Goal: Communication & Community: Answer question/provide support

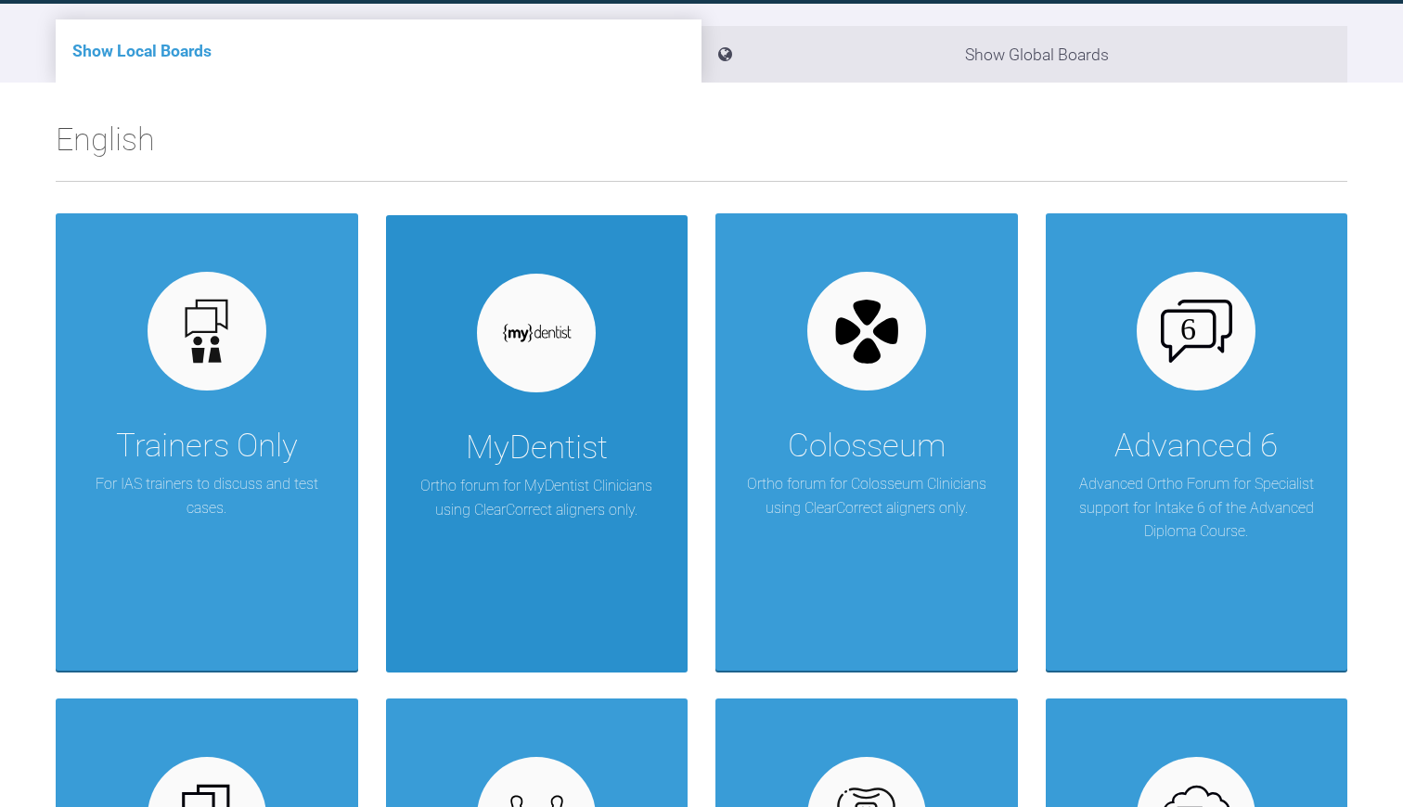
click at [572, 466] on div "MyDentist" at bounding box center [537, 448] width 142 height 52
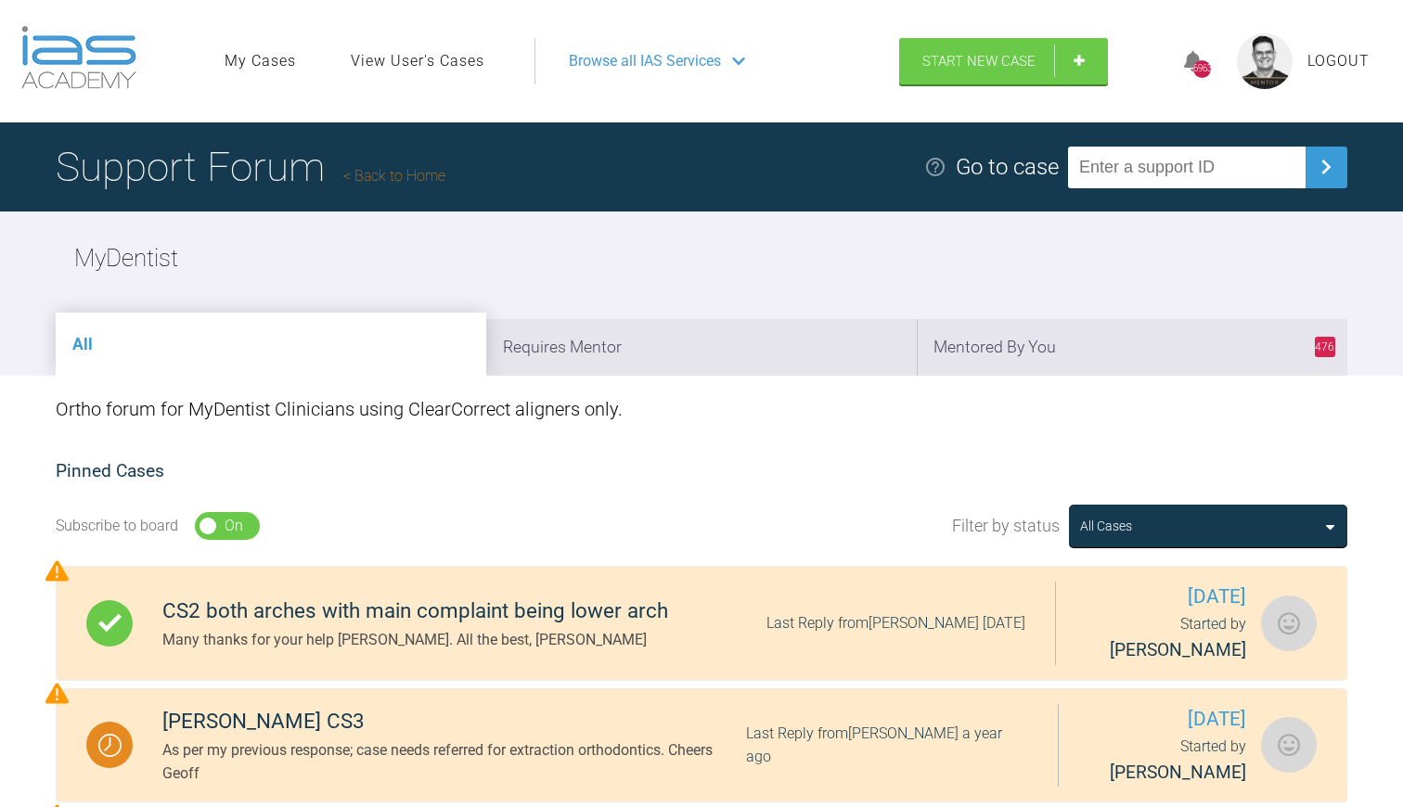
click at [396, 174] on link "Back to Home" at bounding box center [394, 176] width 102 height 18
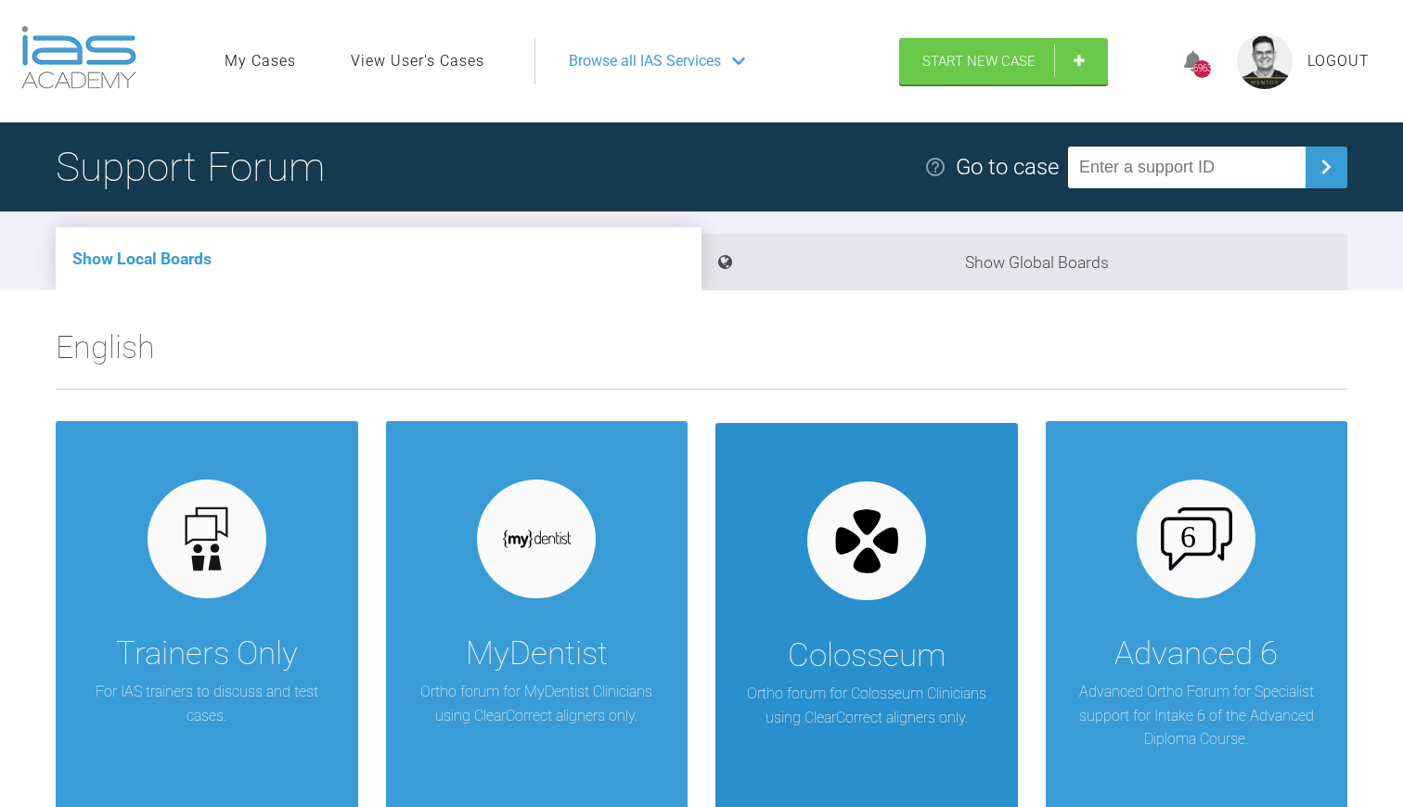
click at [861, 625] on div "Colosseum Ortho forum for Colosseum Clinicians using ClearCorrect aligners only." at bounding box center [867, 652] width 303 height 458
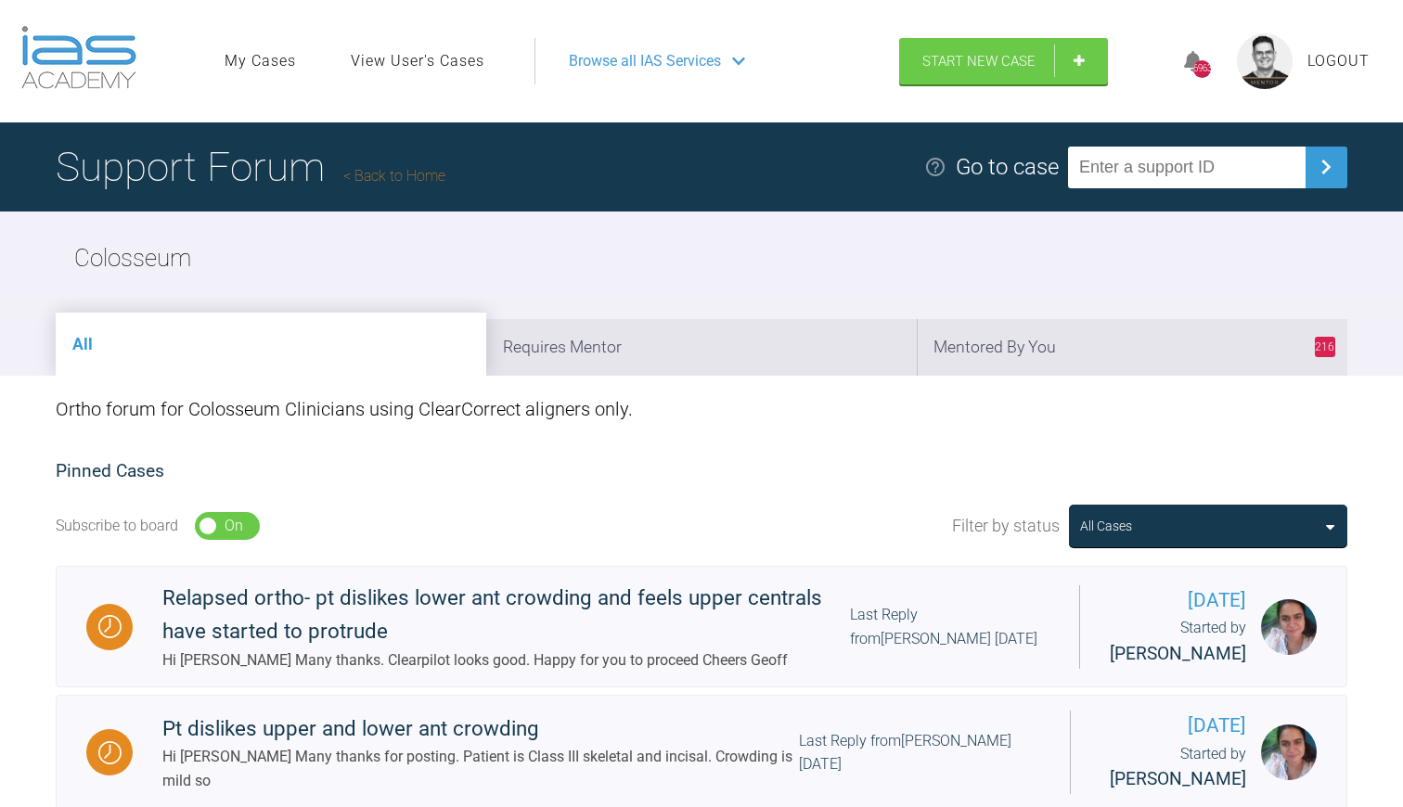
click at [415, 173] on link "Back to Home" at bounding box center [394, 176] width 102 height 18
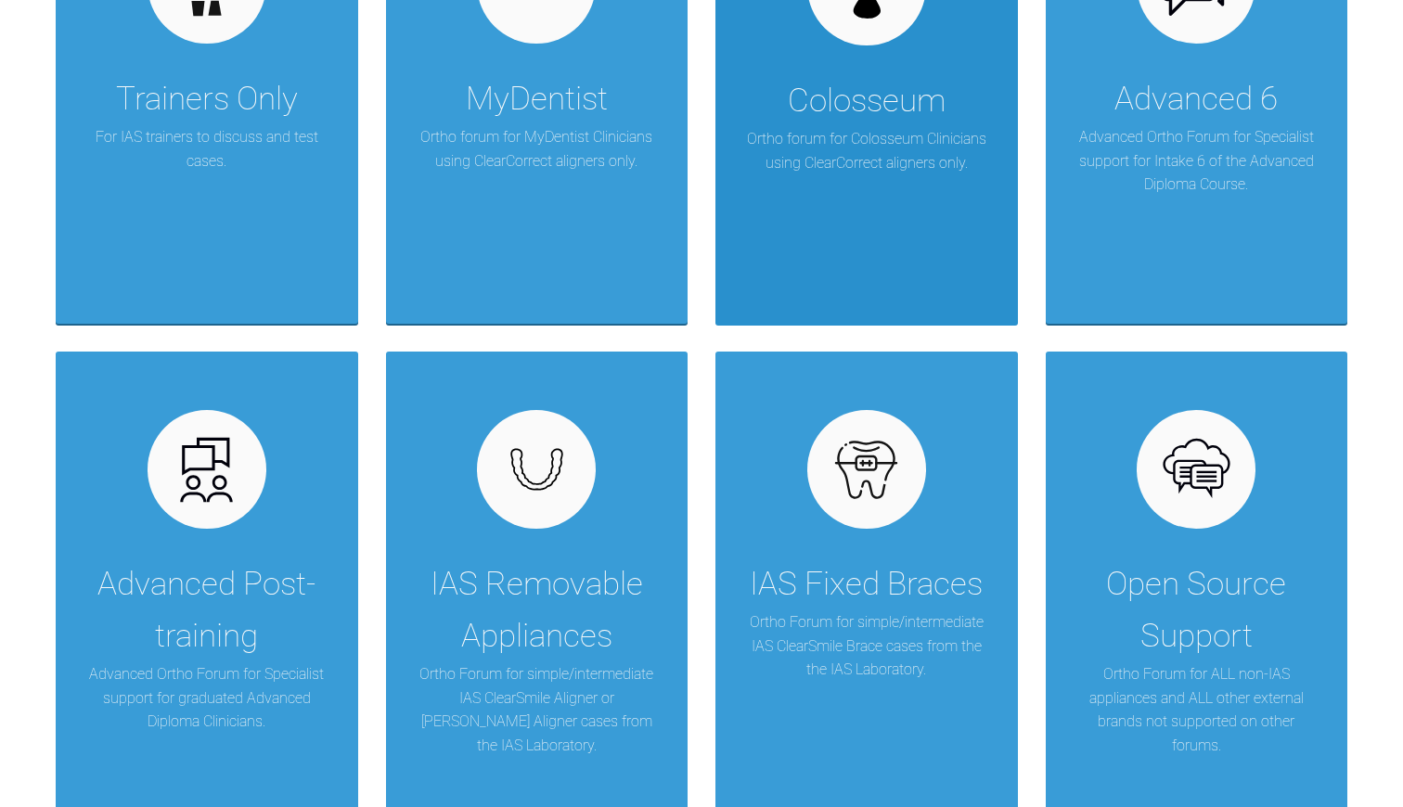
scroll to position [642, 0]
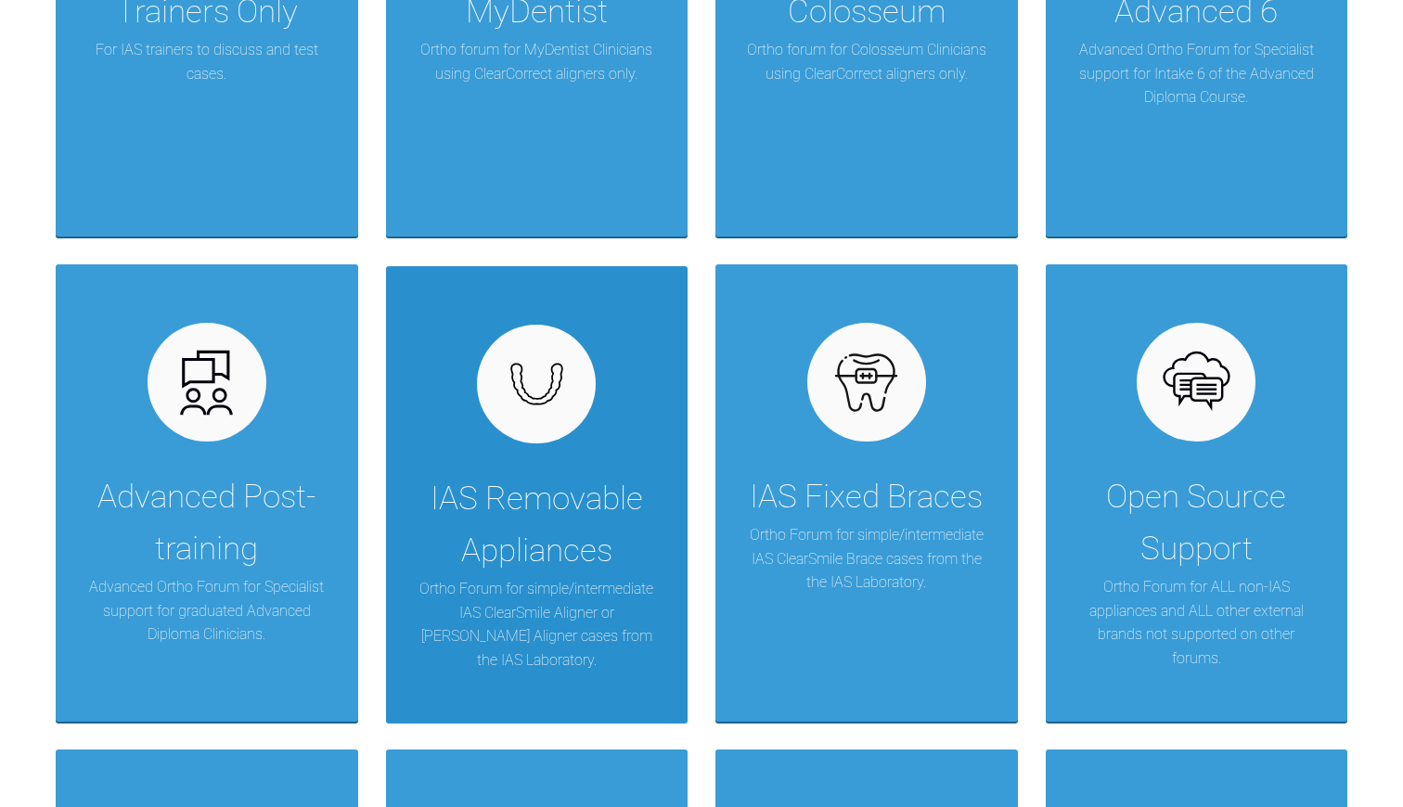
click at [569, 526] on div "IAS Removable Appliances" at bounding box center [537, 525] width 247 height 104
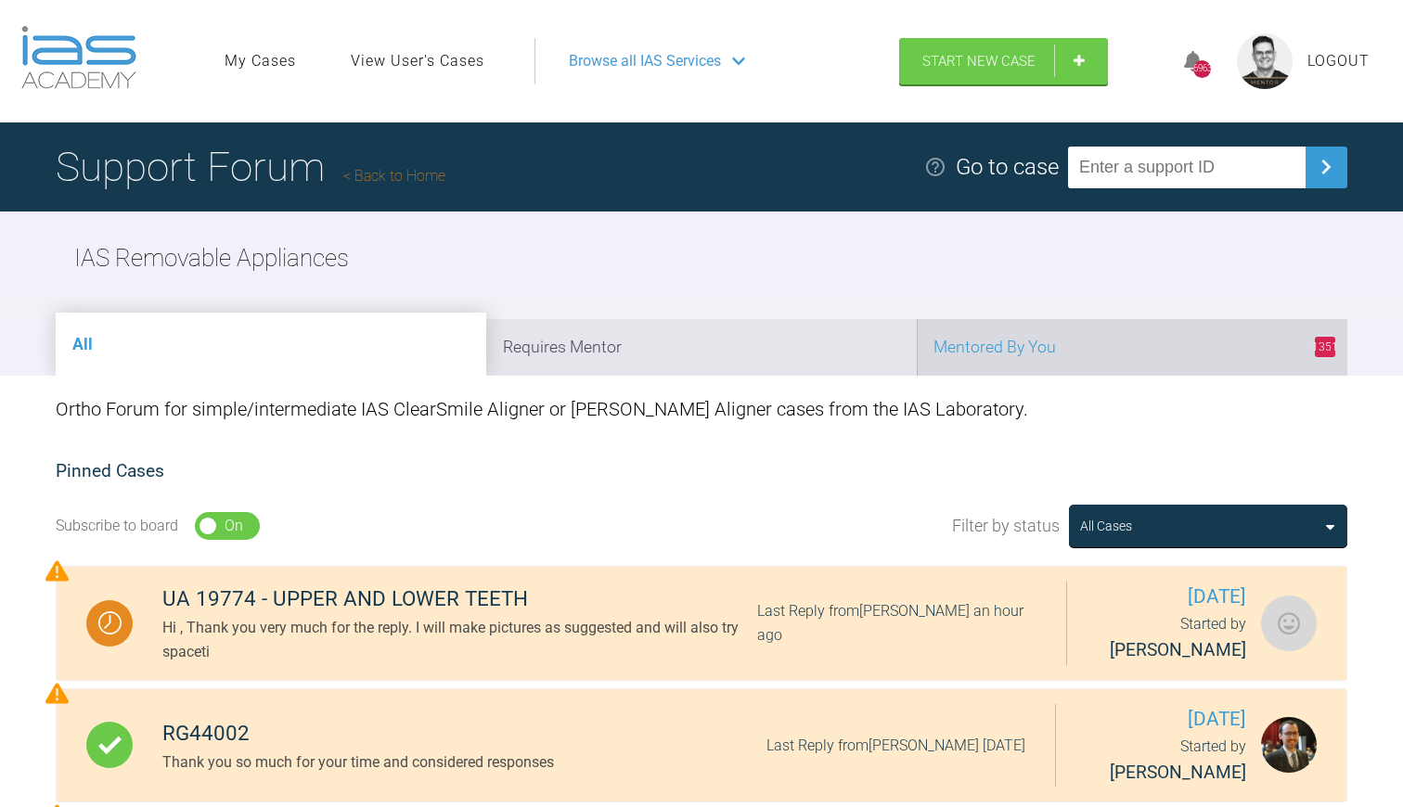
click at [977, 334] on li "1351 Mentored By You" at bounding box center [1132, 347] width 431 height 57
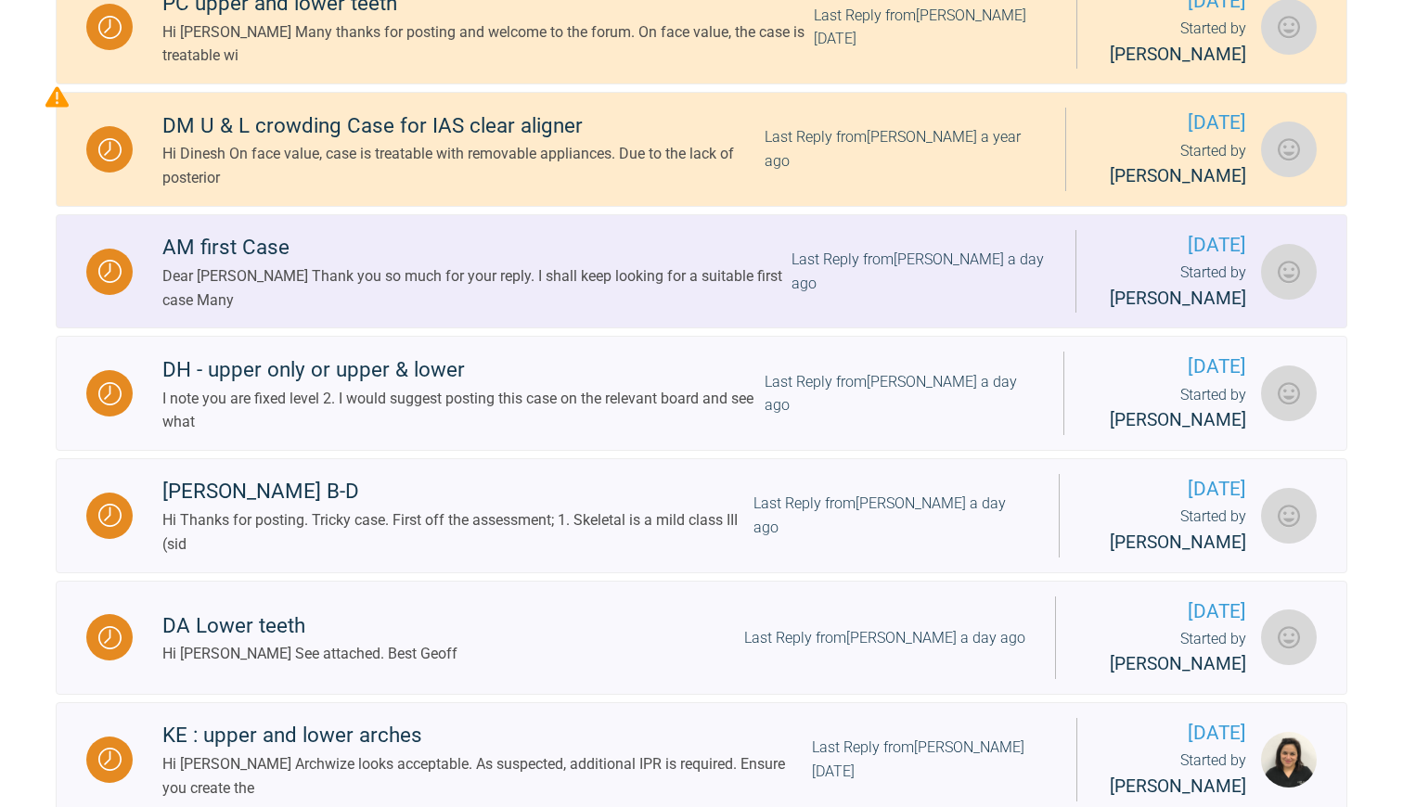
scroll to position [718, 0]
click at [465, 289] on div "Dear Geoff Thank you so much for your reply. I shall keep looking for a suitabl…" at bounding box center [476, 287] width 629 height 47
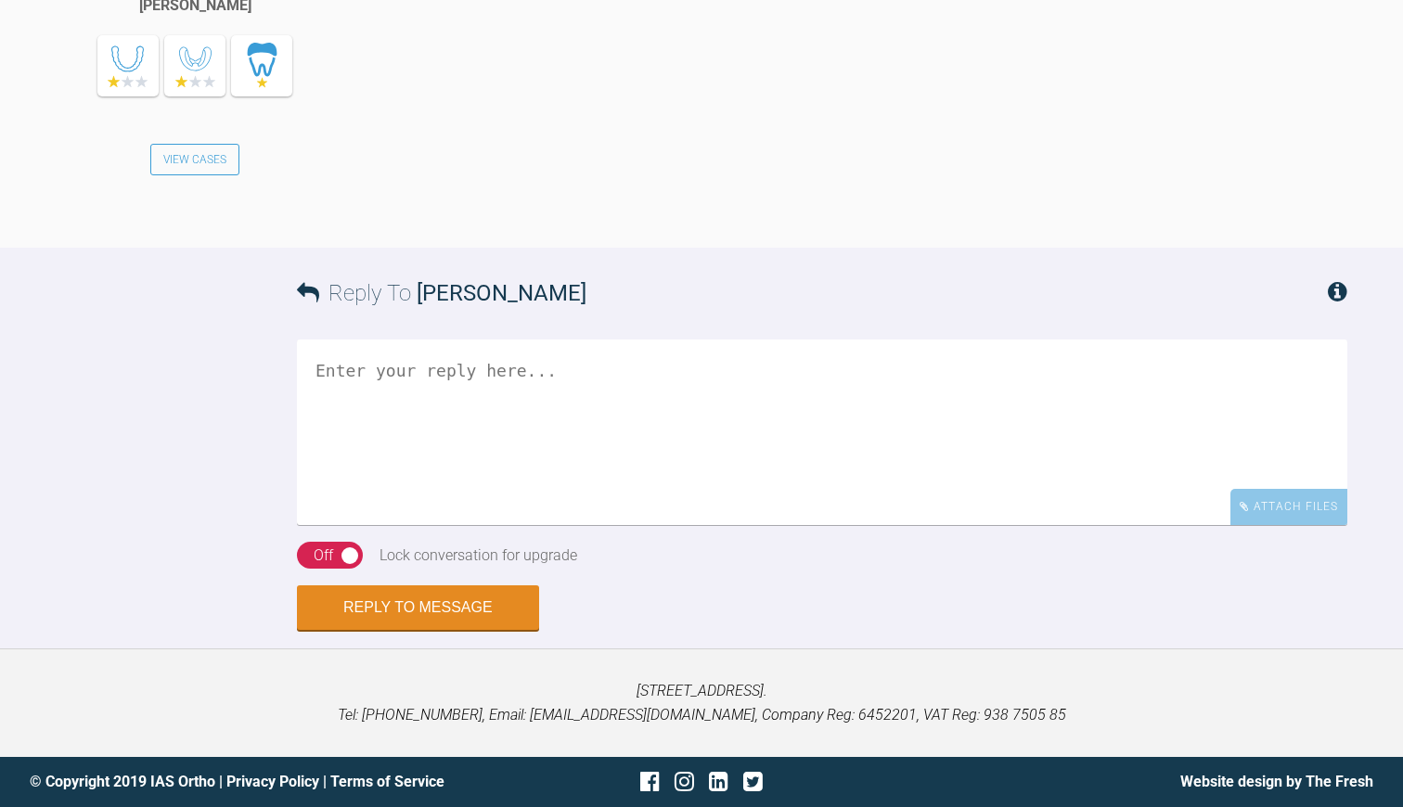
scroll to position [3245, 0]
click at [446, 469] on textarea at bounding box center [822, 433] width 1051 height 186
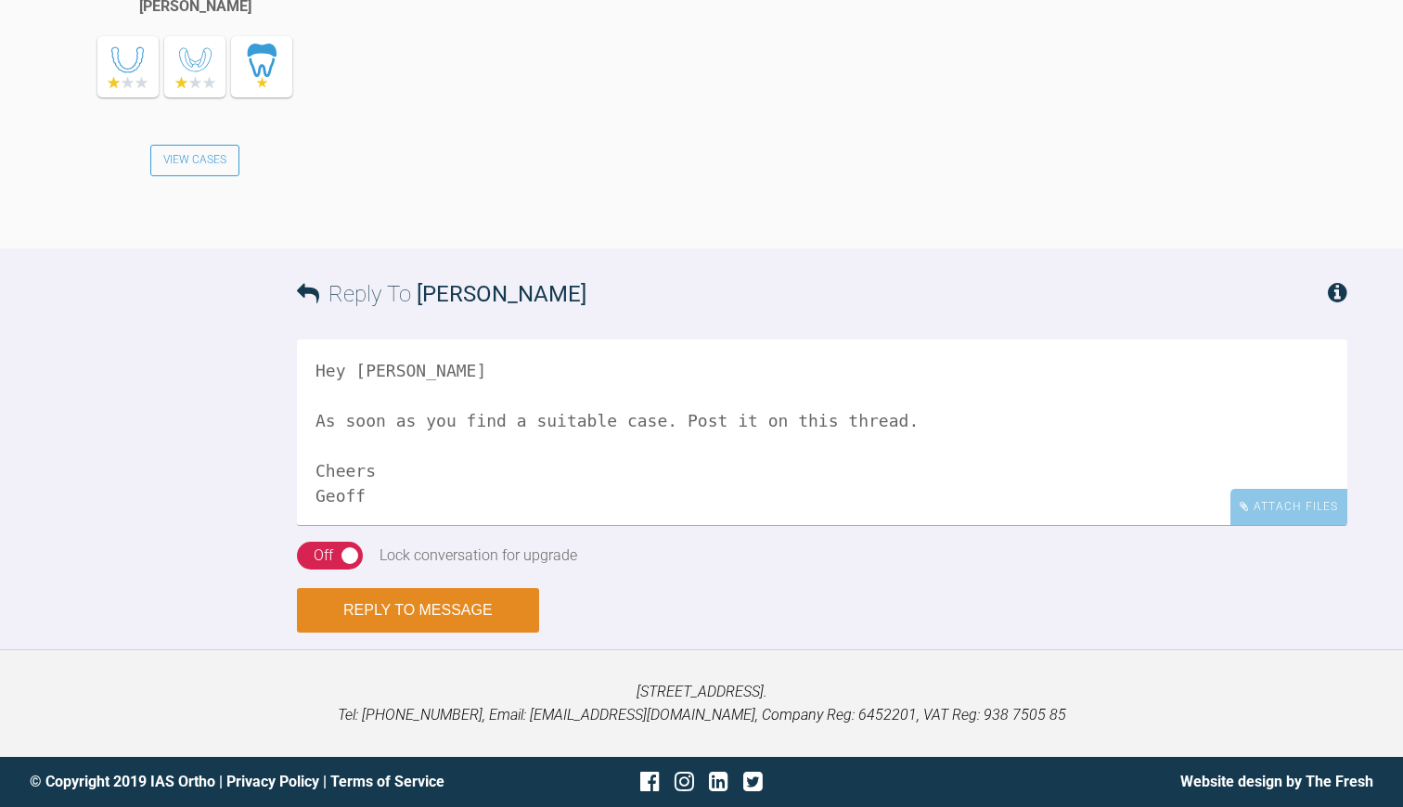
type textarea "Hey Laura As soon as you find a suitable case. Post it on this thread. Cheers G…"
click at [429, 633] on button "Reply to Message" at bounding box center [418, 610] width 242 height 45
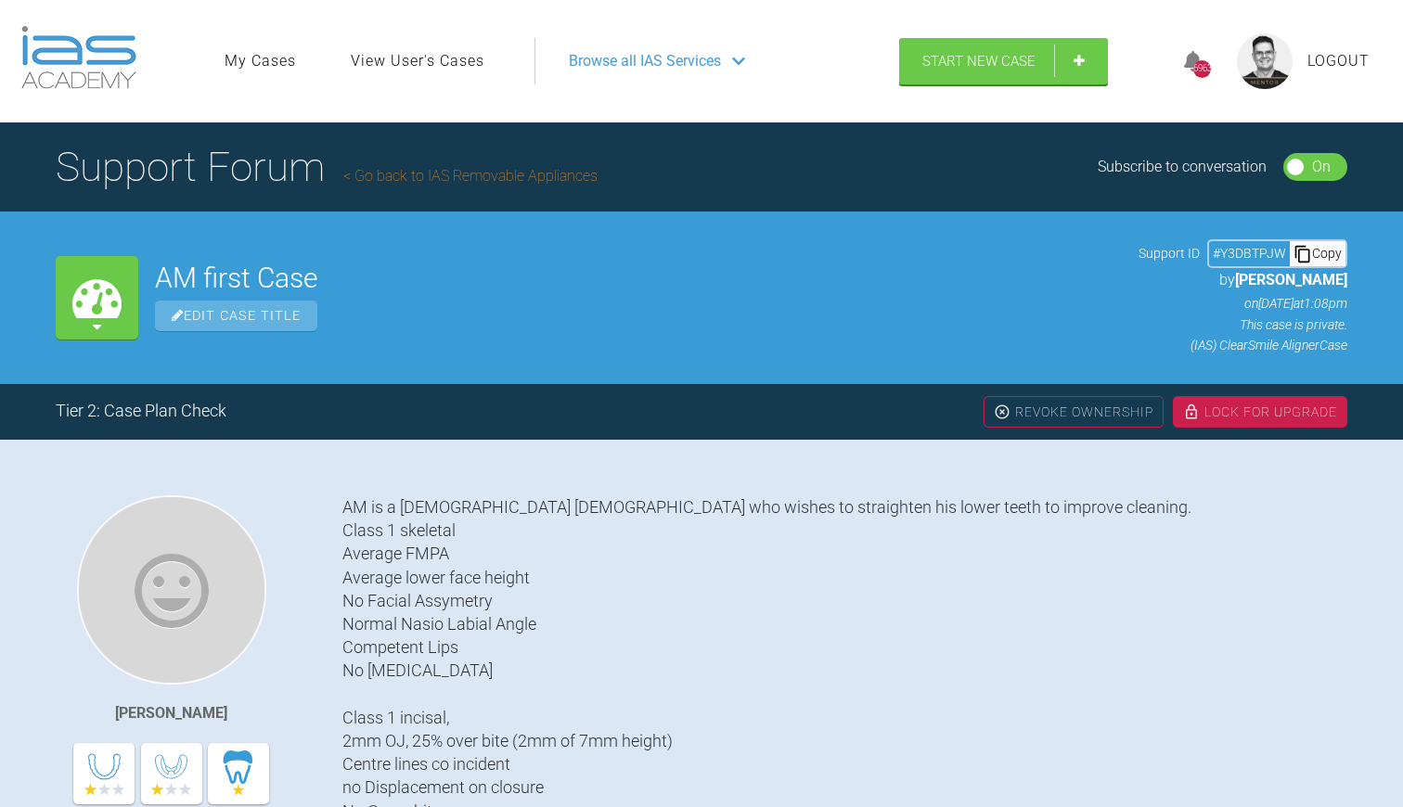
scroll to position [0, 0]
click at [440, 174] on link "Go back to IAS Removable Appliances" at bounding box center [470, 176] width 254 height 18
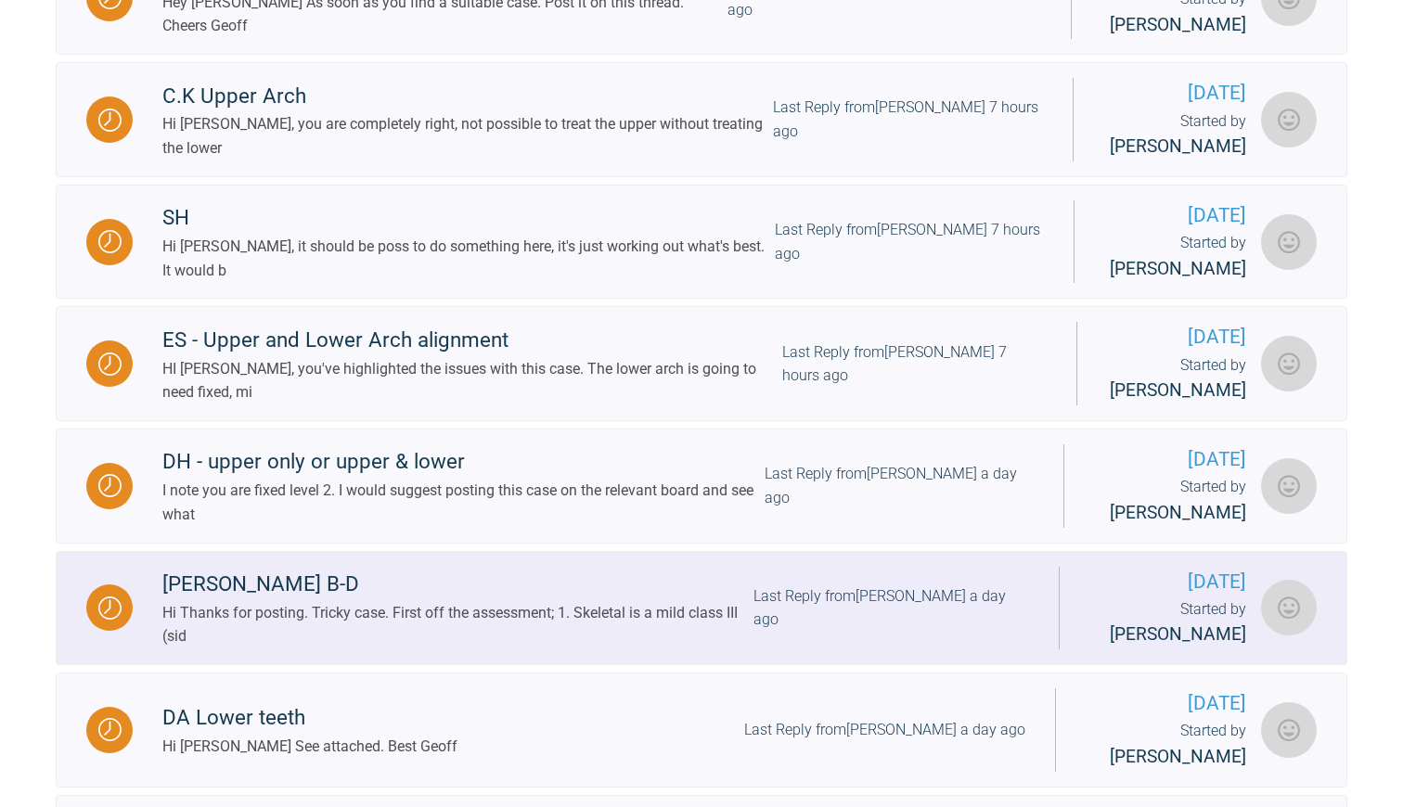
scroll to position [1567, 0]
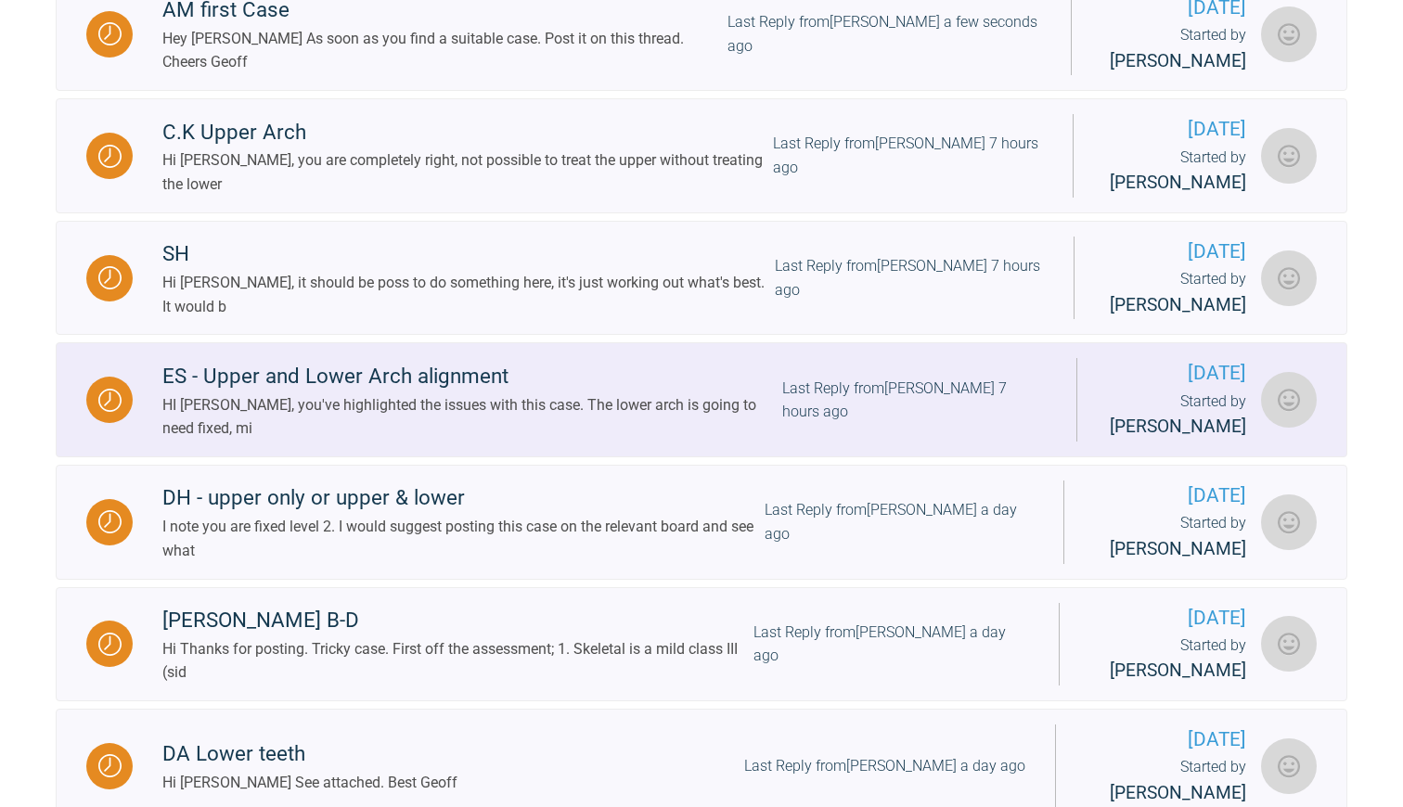
click at [677, 441] on div "HI Anthony, you've highlighted the issues with this case. The lower arch is goi…" at bounding box center [472, 416] width 620 height 47
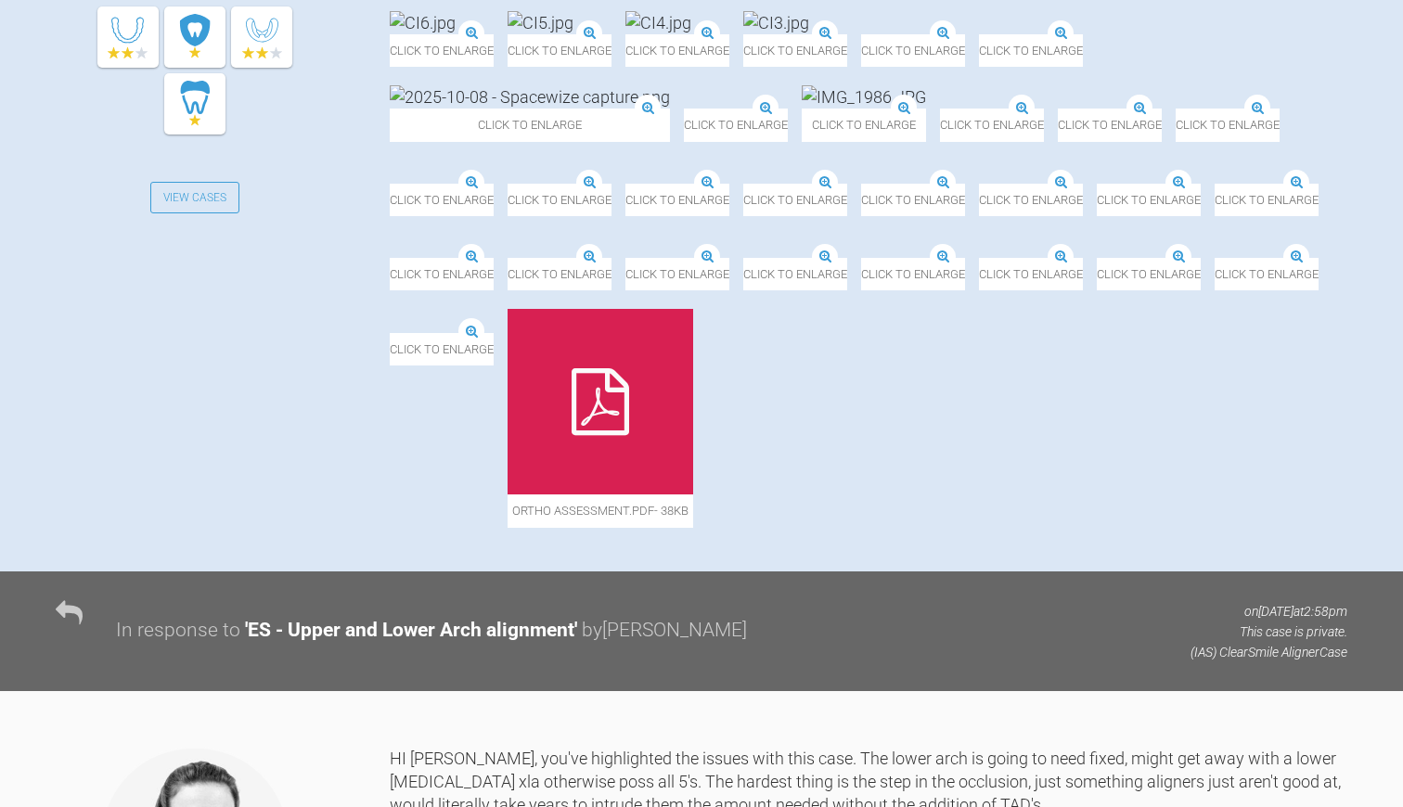
scroll to position [703, 0]
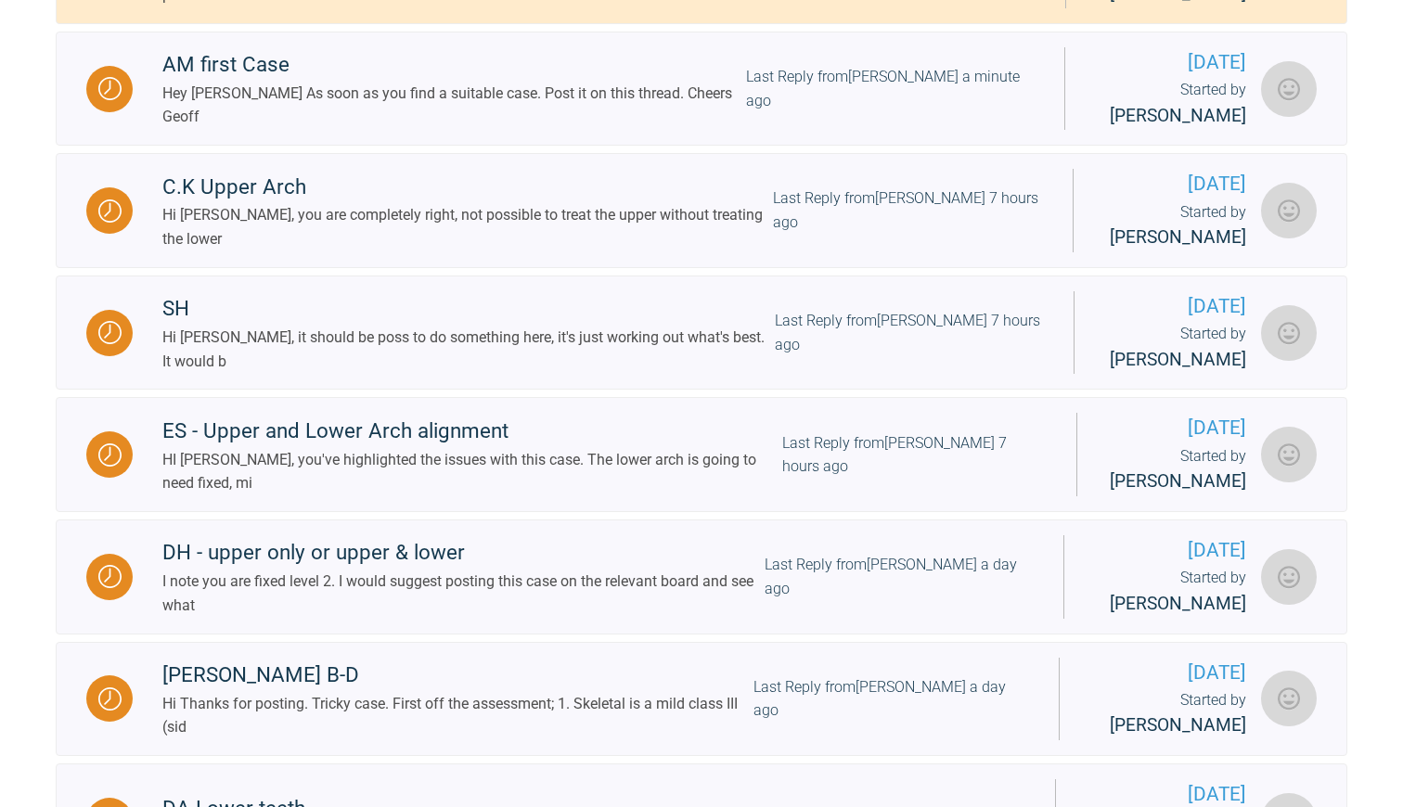
scroll to position [1511, 0]
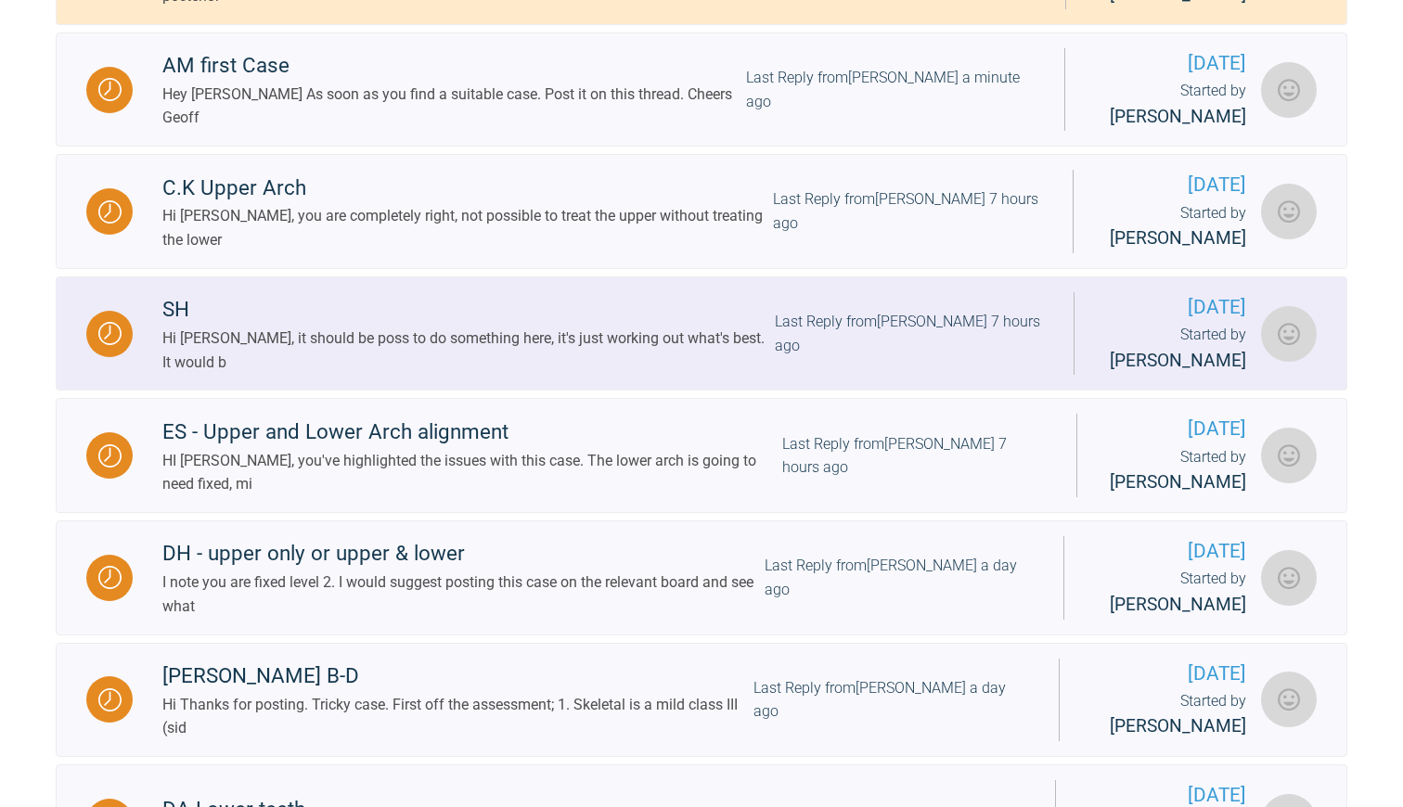
click at [540, 374] on div "Hi Chaitanya, it should be poss to do something here, it's just working out wha…" at bounding box center [468, 350] width 613 height 47
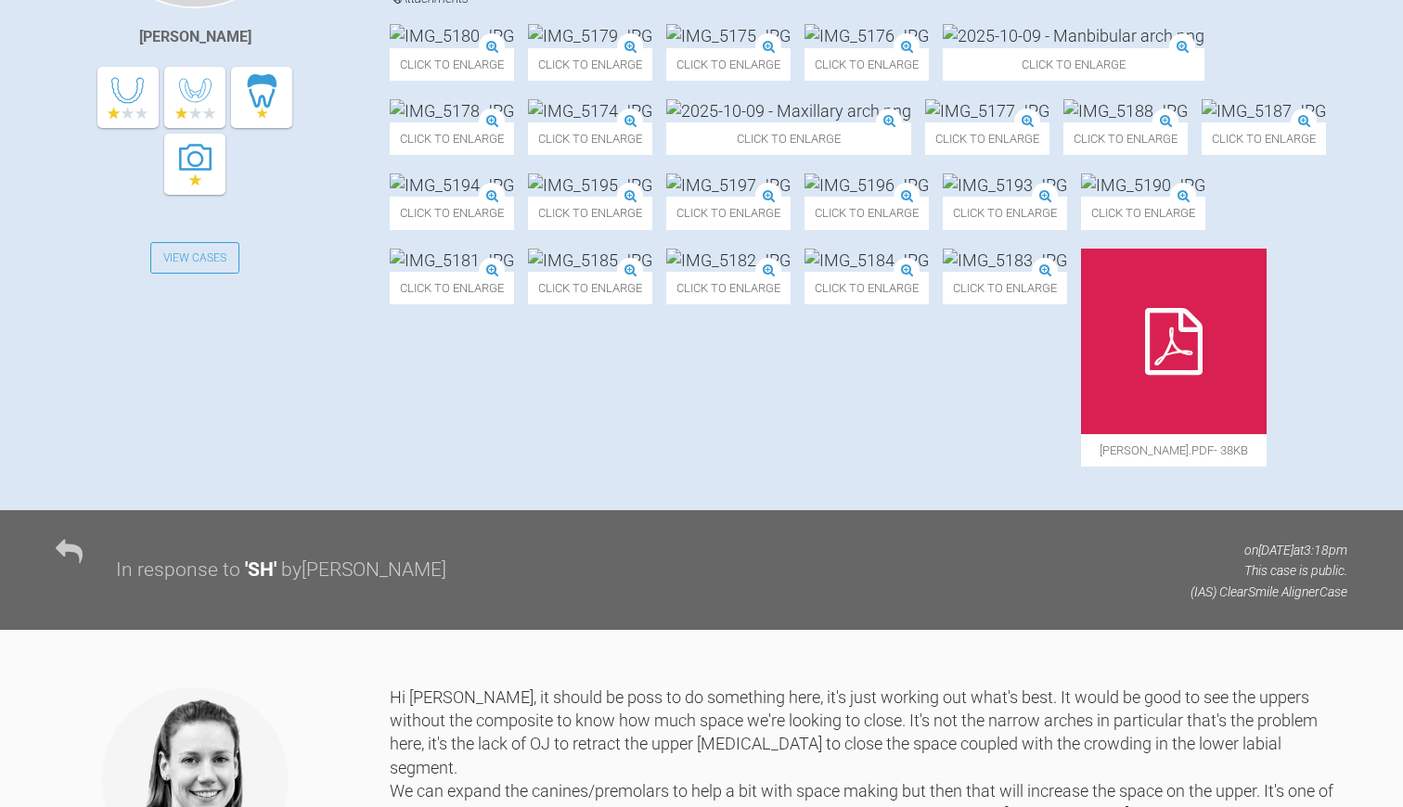
scroll to position [689, 0]
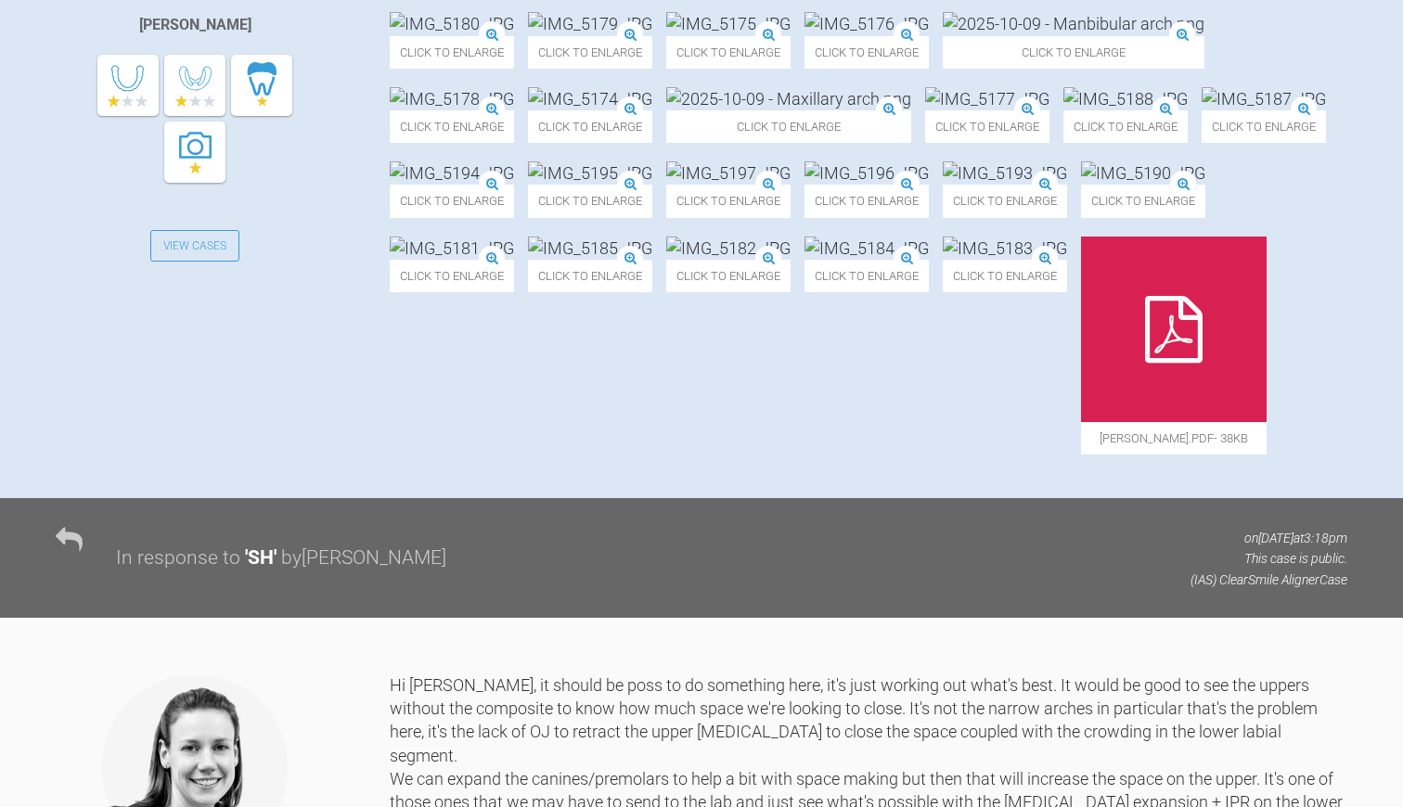
click at [1064, 110] on img at bounding box center [1126, 98] width 124 height 23
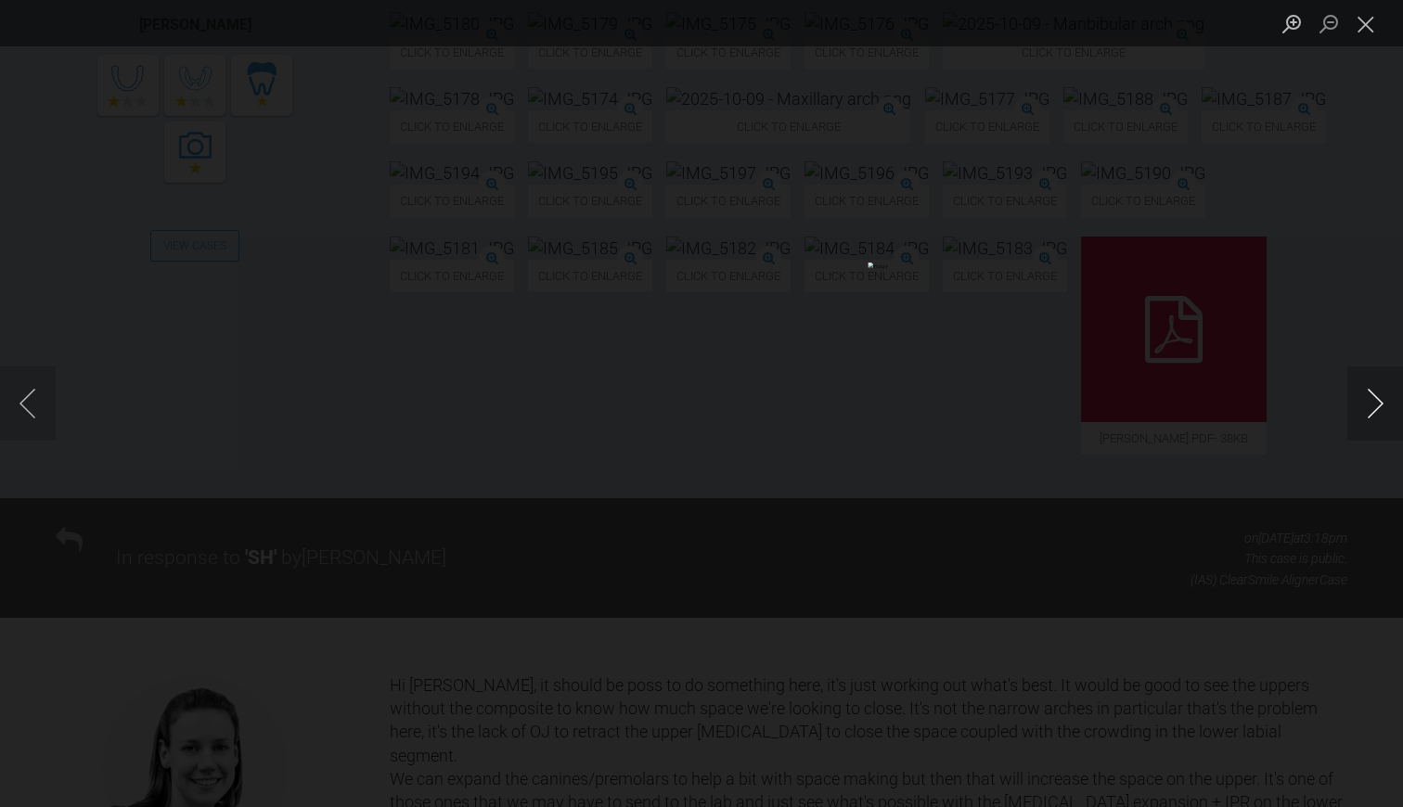
click at [1372, 394] on button "Next image" at bounding box center [1376, 404] width 56 height 74
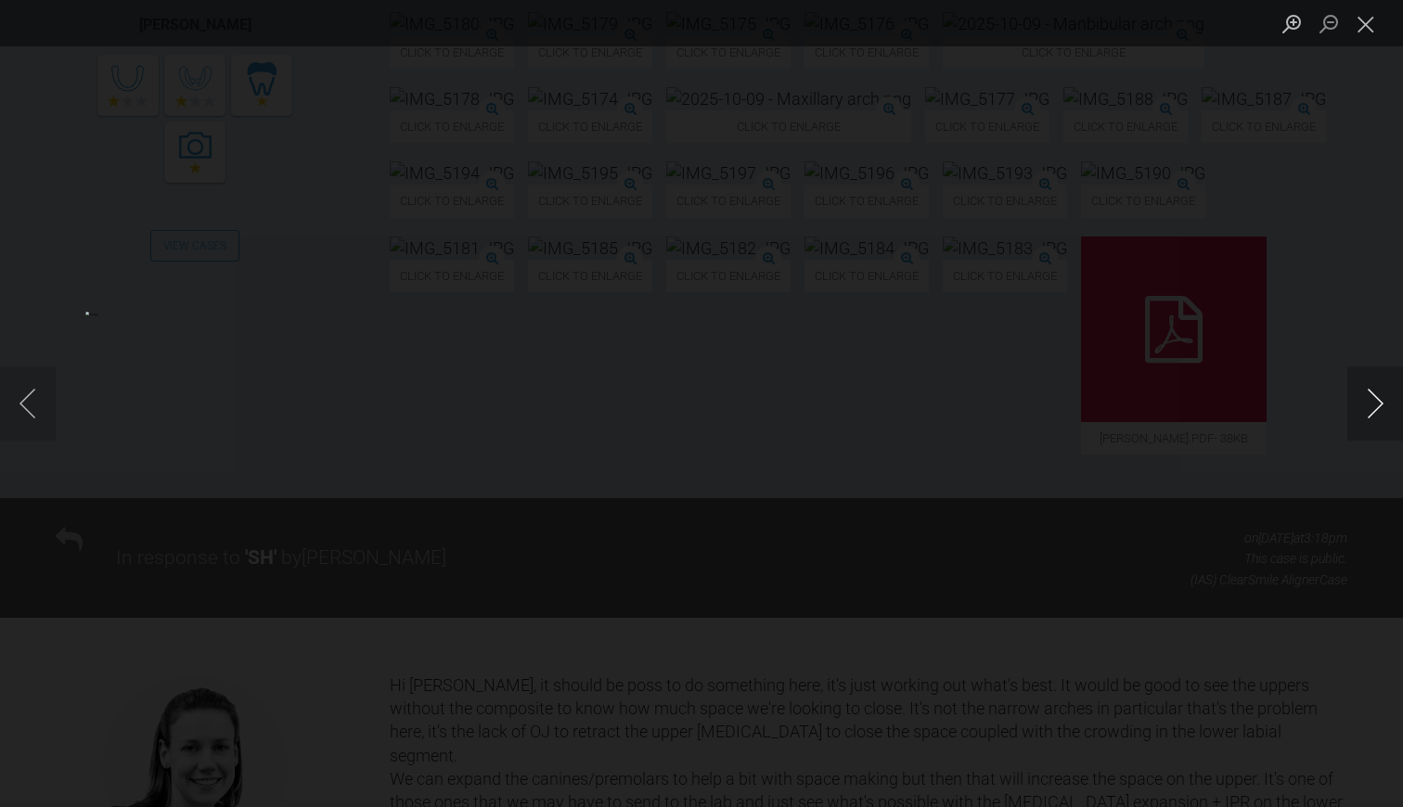
click at [1372, 394] on button "Next image" at bounding box center [1376, 404] width 56 height 74
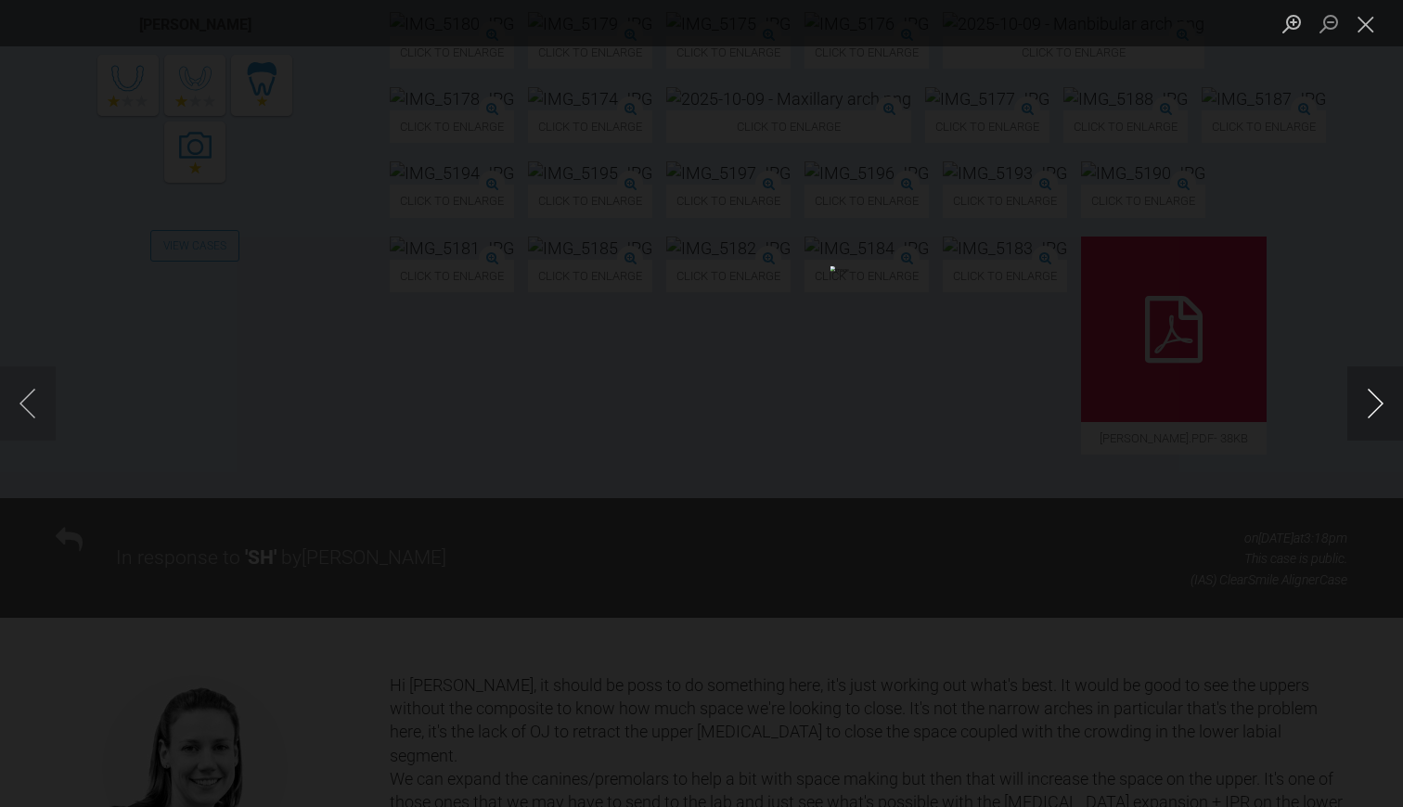
click at [1372, 394] on button "Next image" at bounding box center [1376, 404] width 56 height 74
click at [1366, 22] on button "Close lightbox" at bounding box center [1366, 23] width 37 height 32
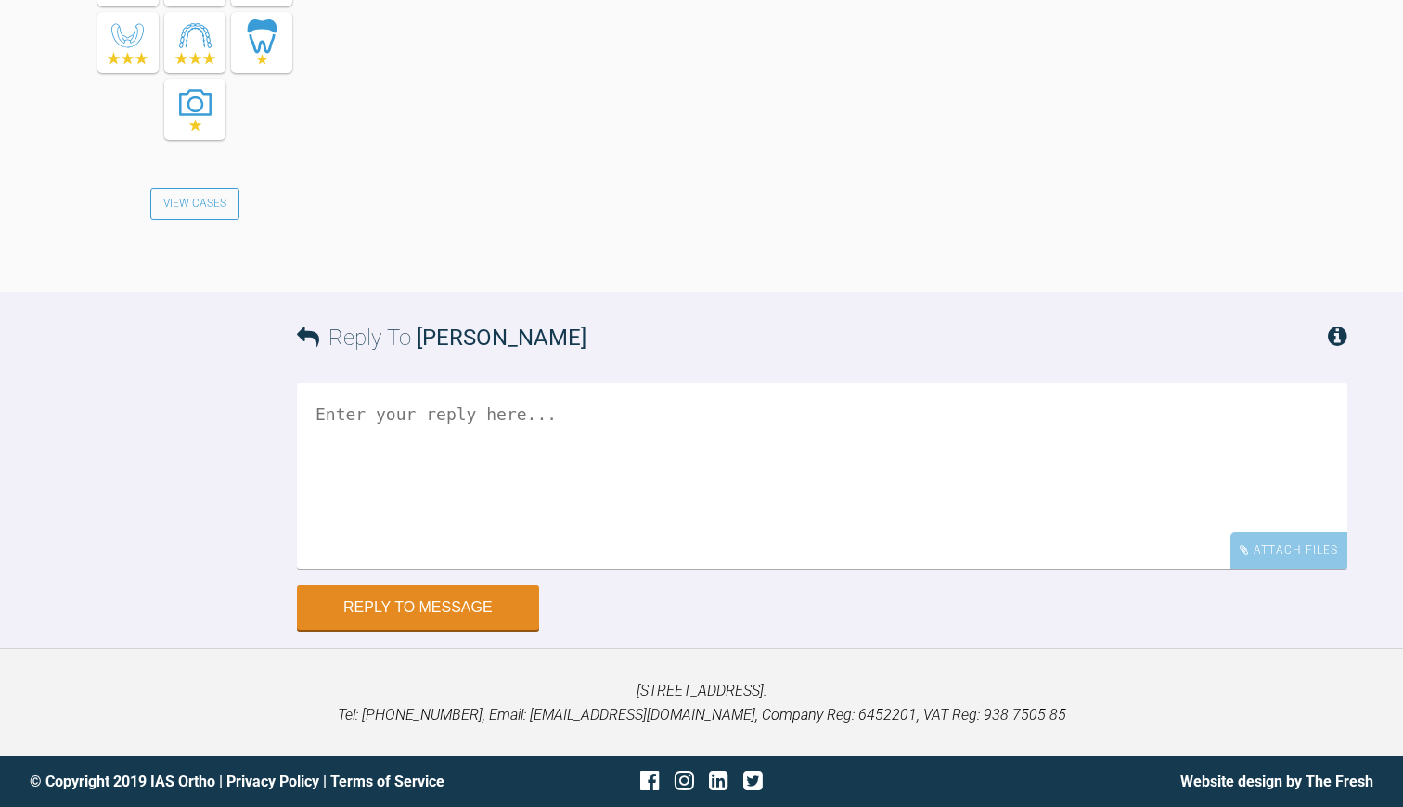
scroll to position [2043, 0]
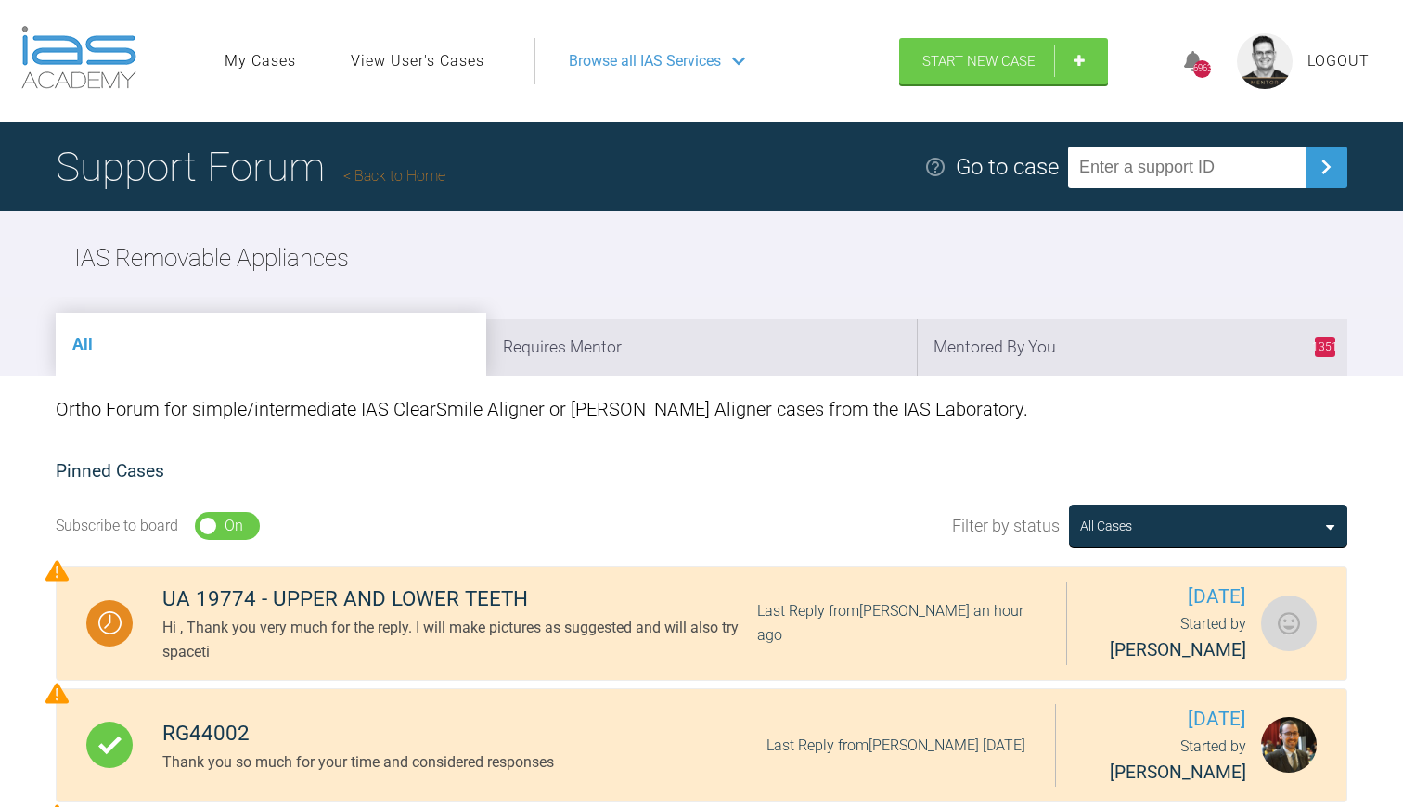
click at [399, 168] on link "Back to Home" at bounding box center [394, 176] width 102 height 18
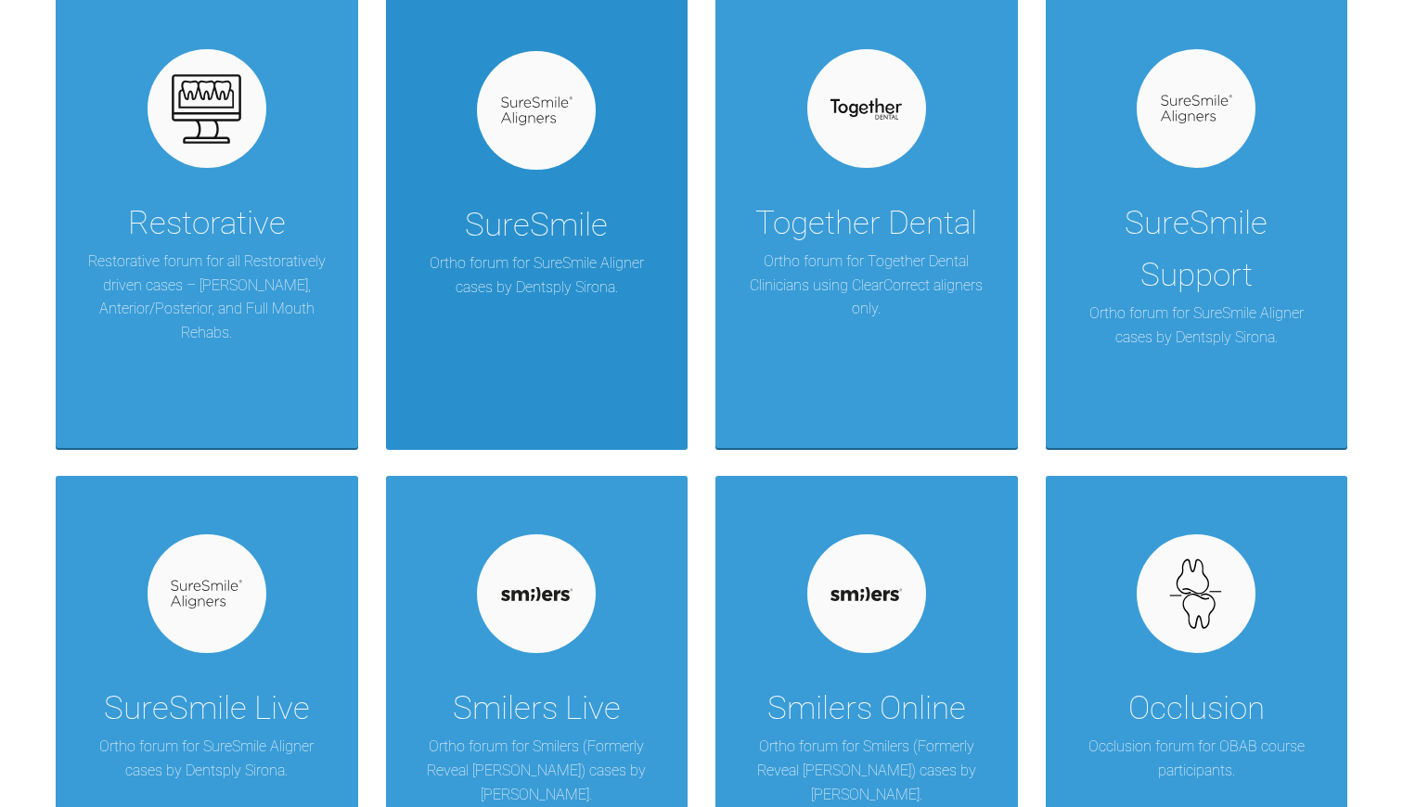
click at [546, 182] on div "SureSmile Ortho forum for SureSmile Aligner cases by Dentsply Sirona." at bounding box center [537, 222] width 303 height 458
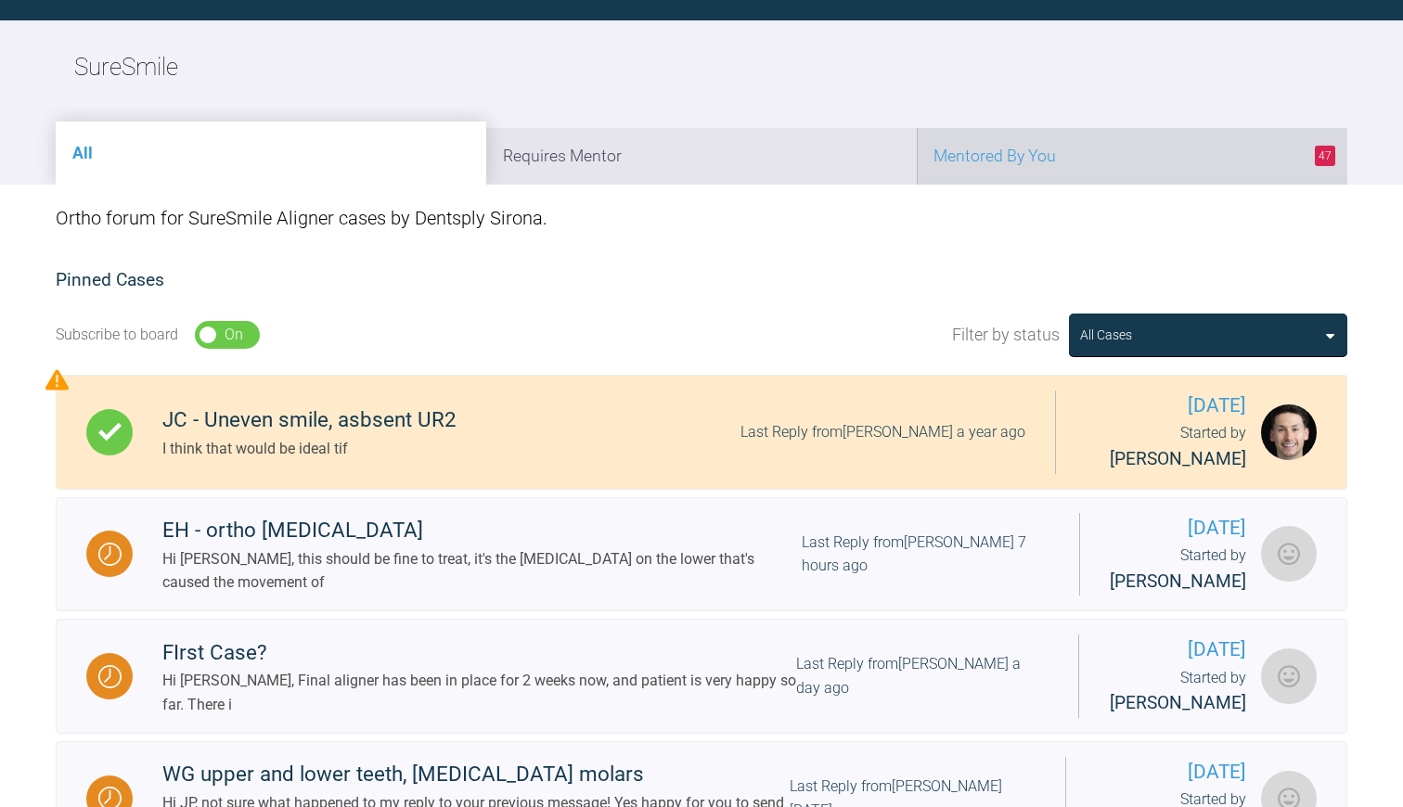
click at [1015, 152] on li "47 Mentored By You" at bounding box center [1132, 156] width 431 height 57
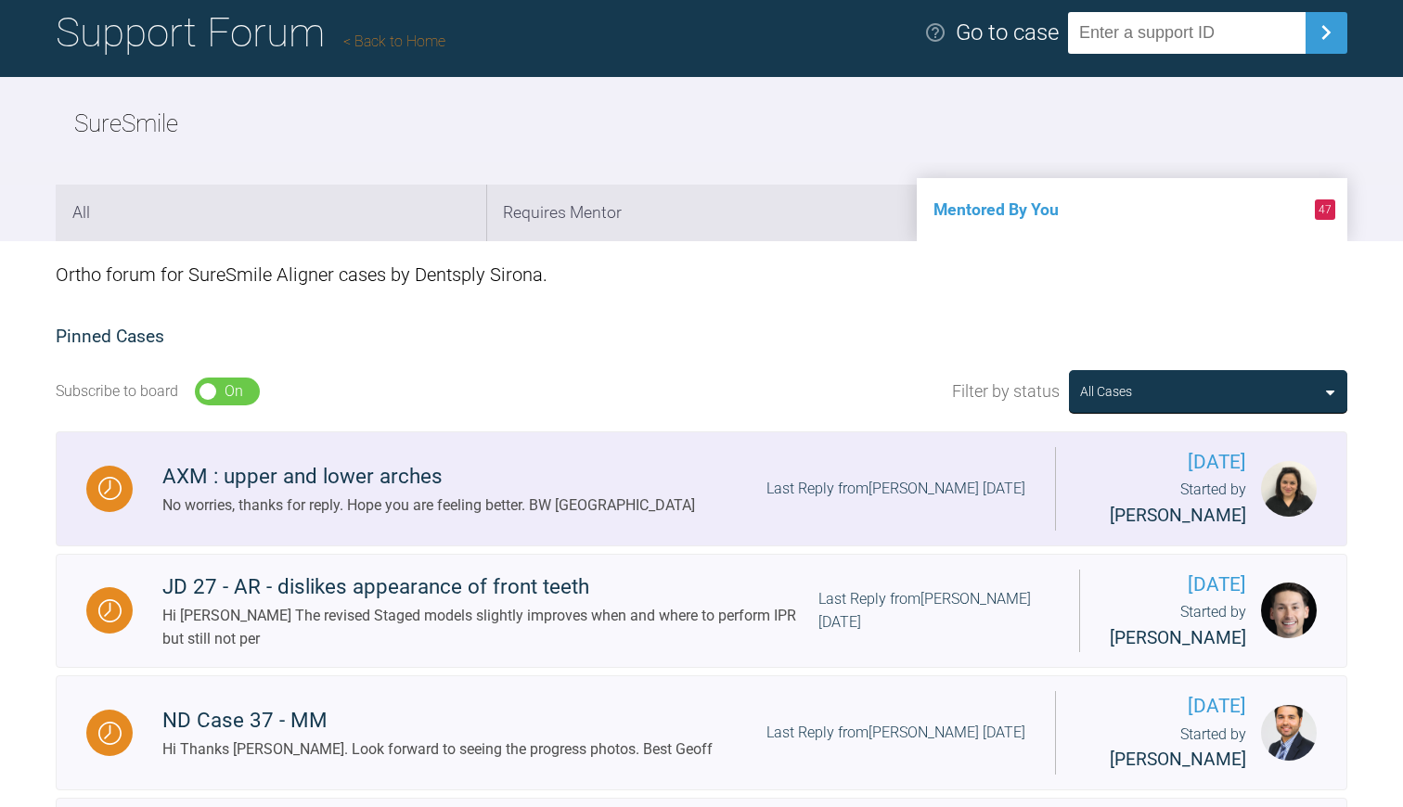
scroll to position [116, 0]
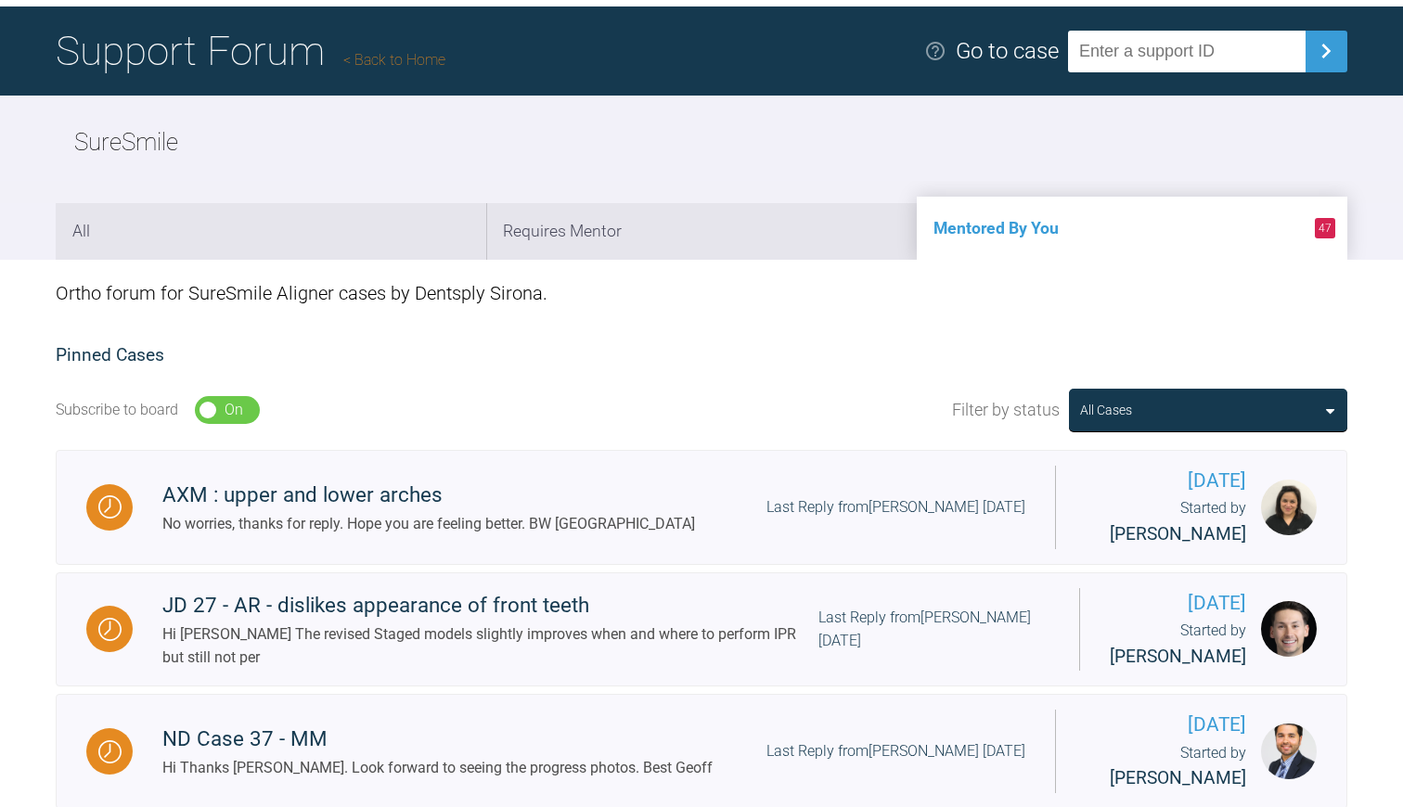
click at [398, 54] on link "Back to Home" at bounding box center [394, 60] width 102 height 18
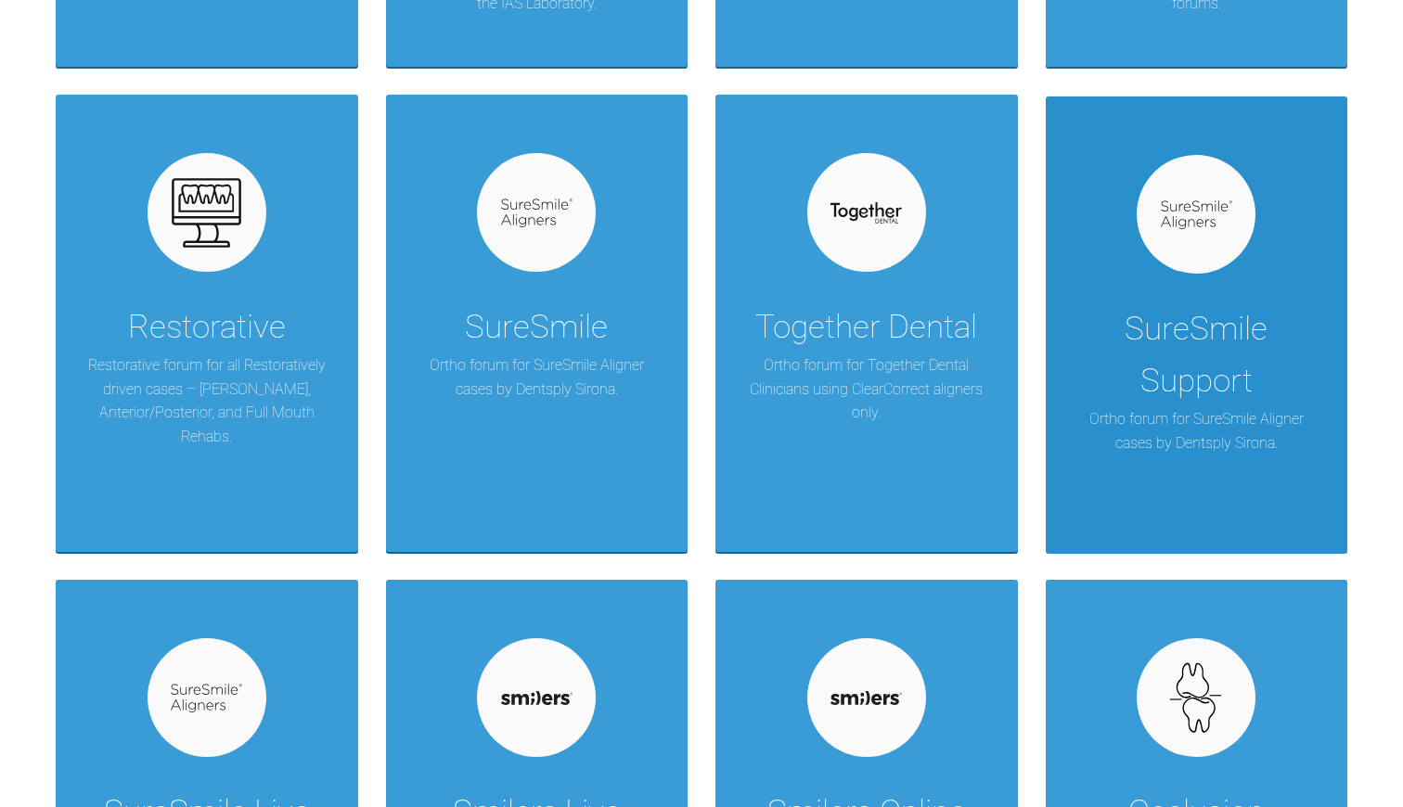
click at [1162, 362] on div "SureSmile Support" at bounding box center [1197, 355] width 247 height 104
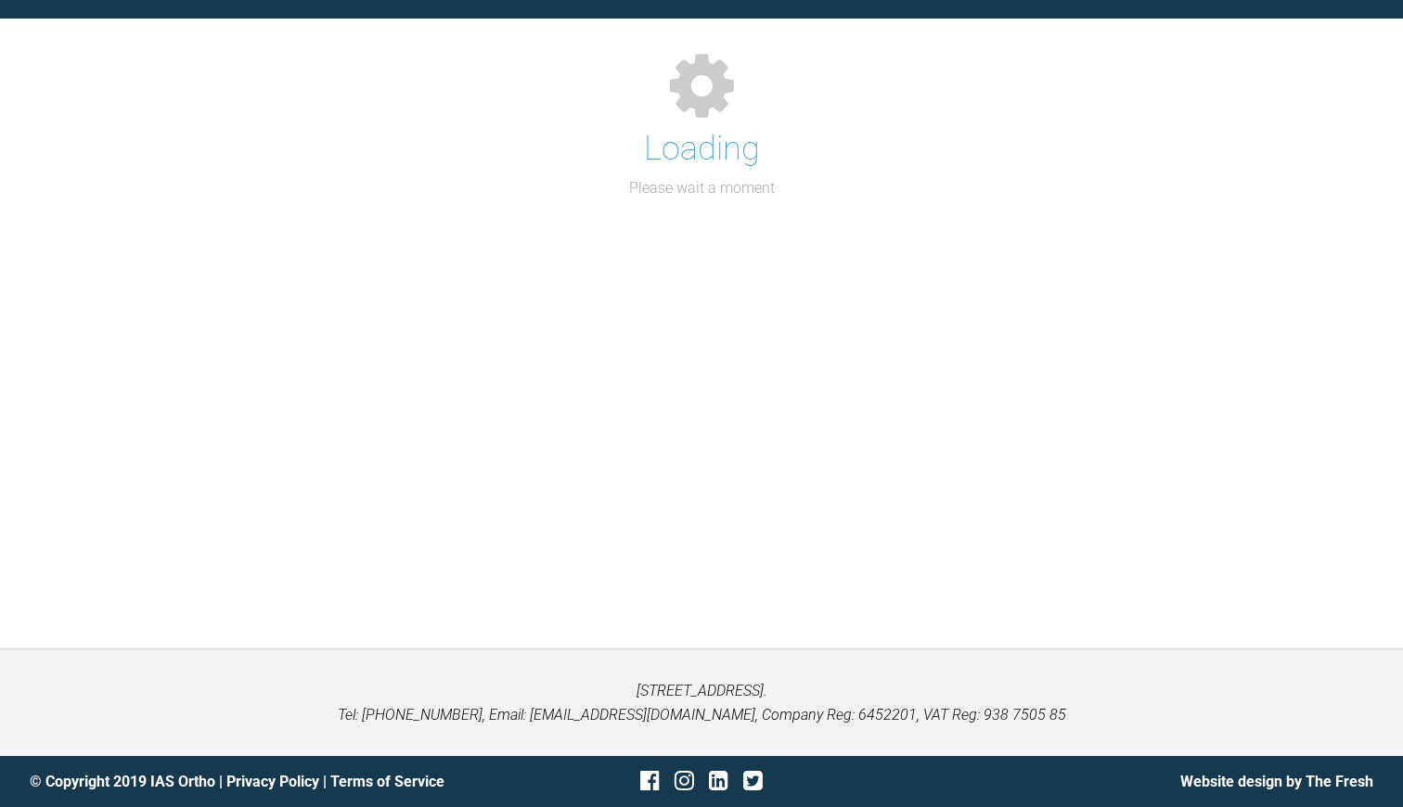
scroll to position [191, 0]
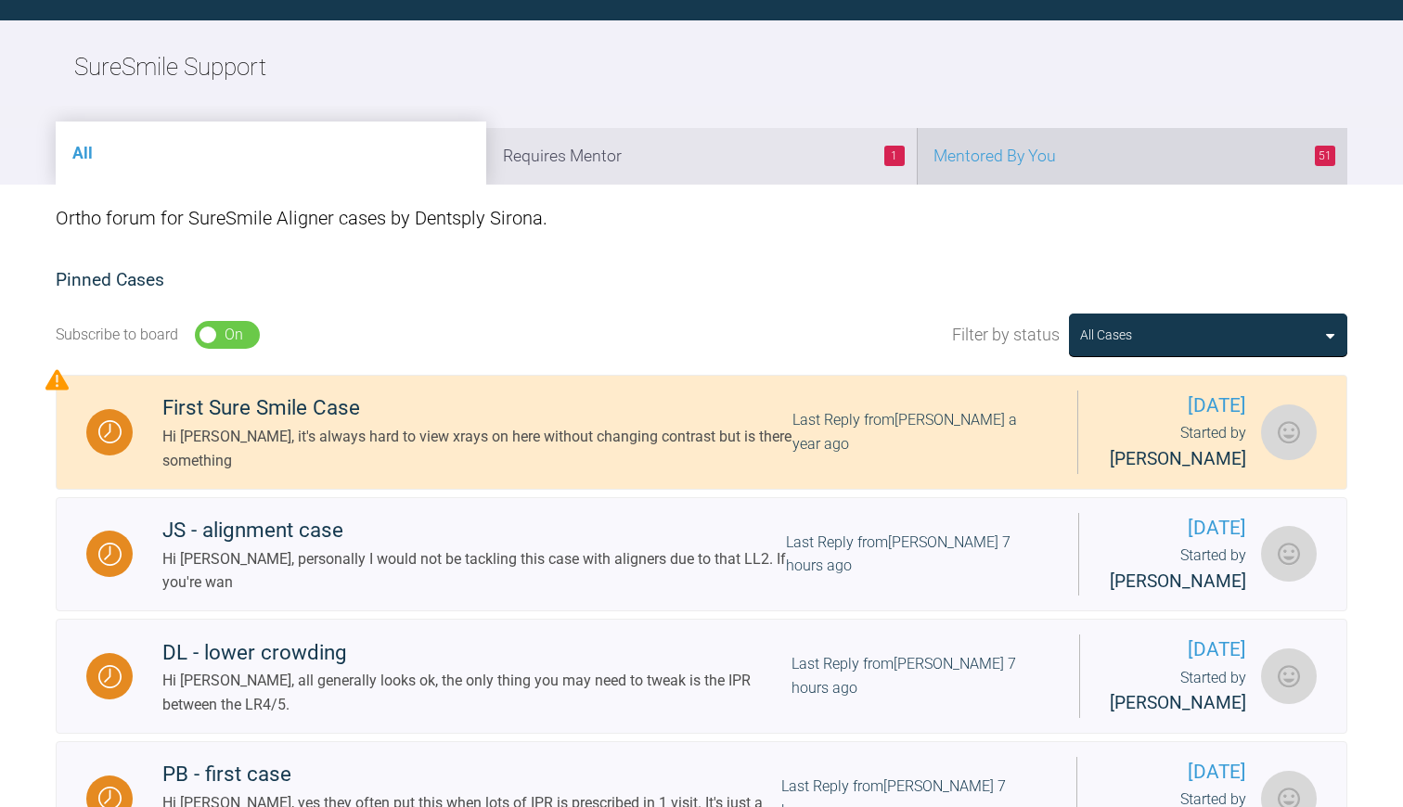
click at [1015, 151] on li "51 Mentored By You" at bounding box center [1132, 156] width 431 height 57
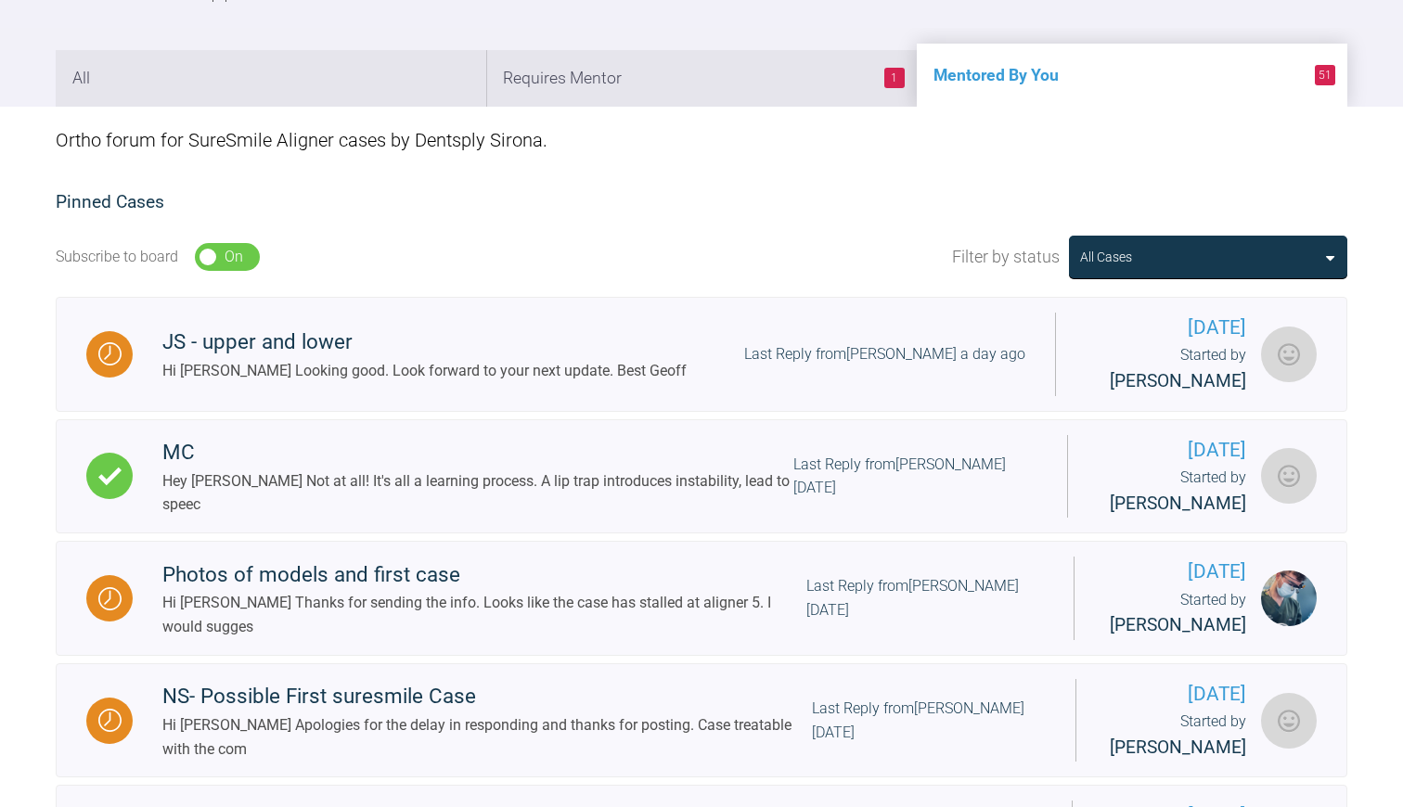
scroll to position [294, 1]
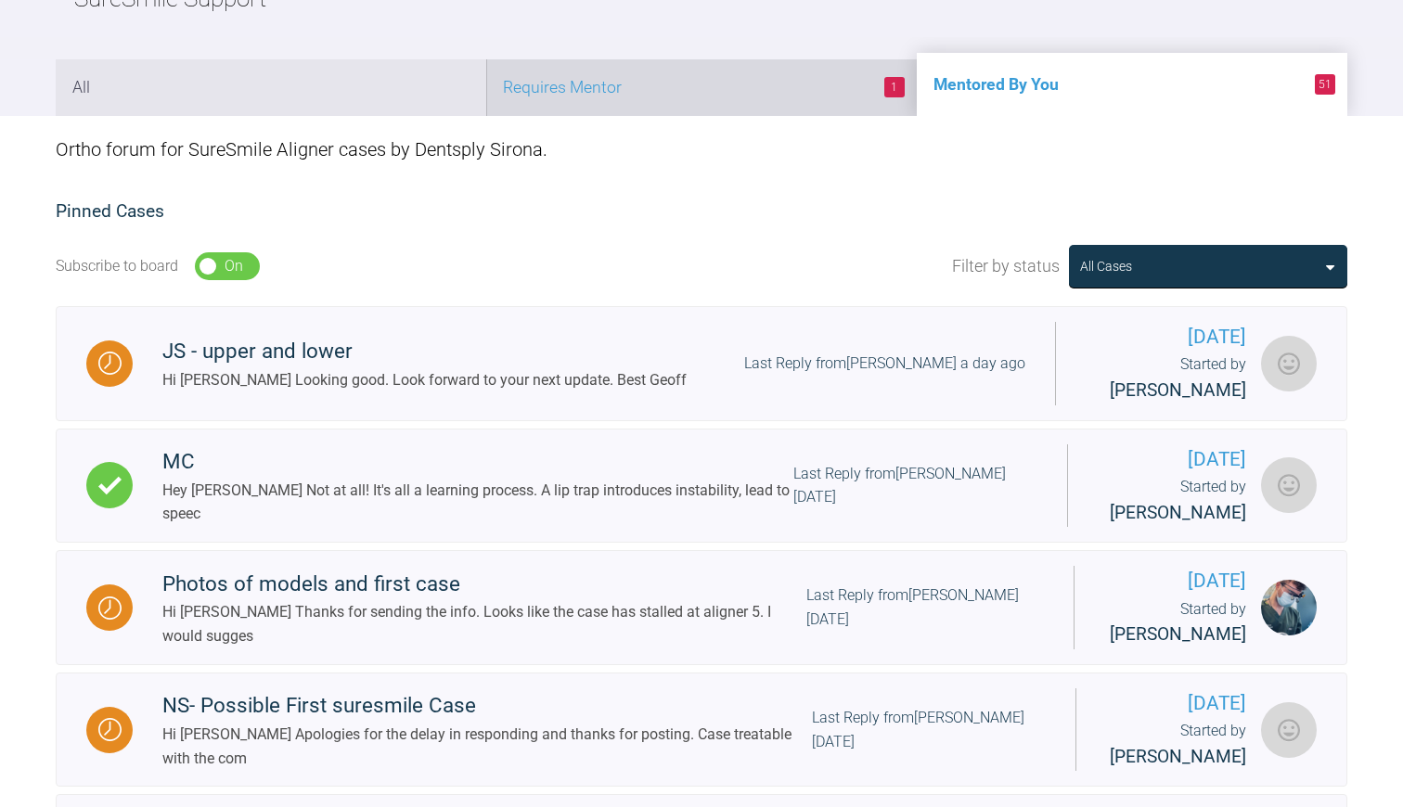
click at [816, 81] on li "1 Requires Mentor" at bounding box center [701, 87] width 431 height 57
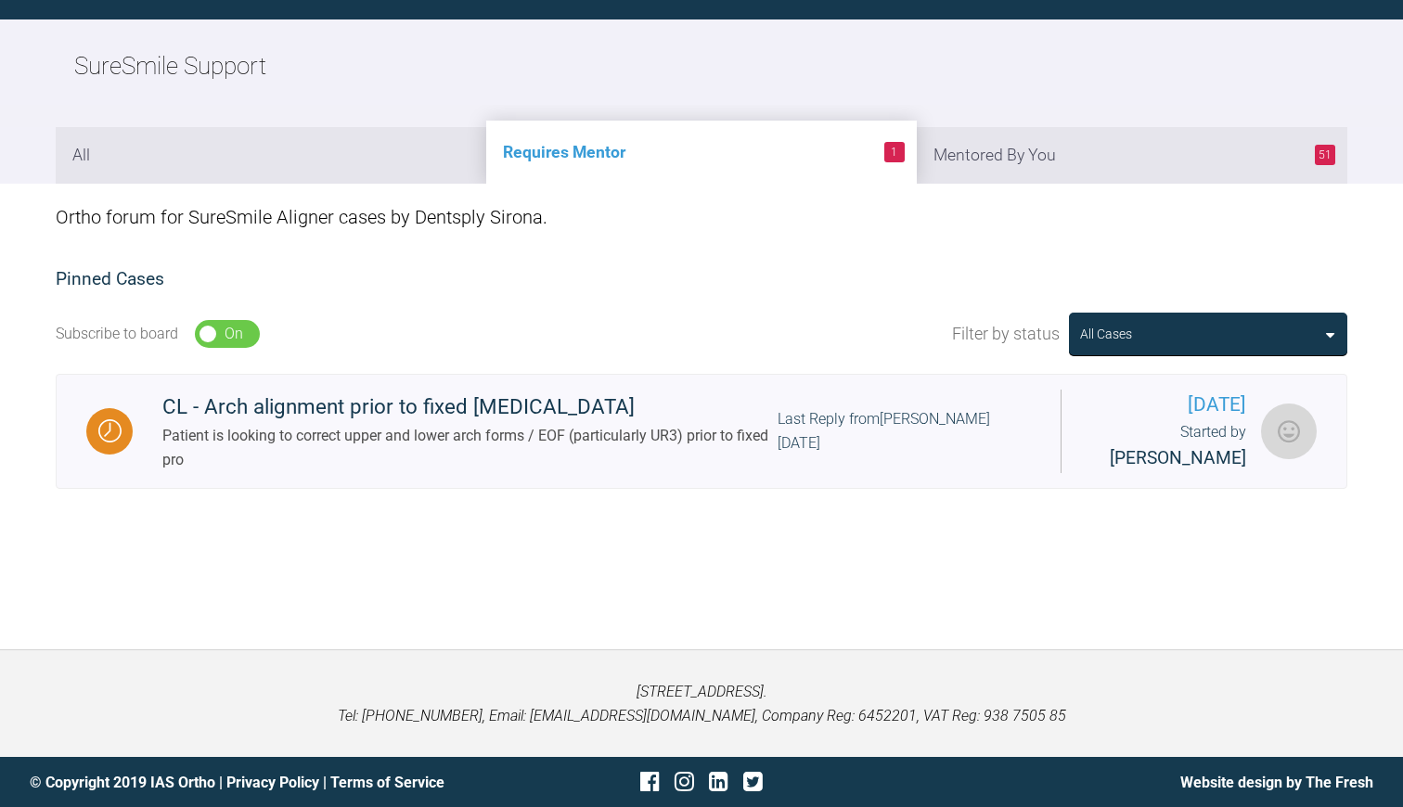
scroll to position [191, 0]
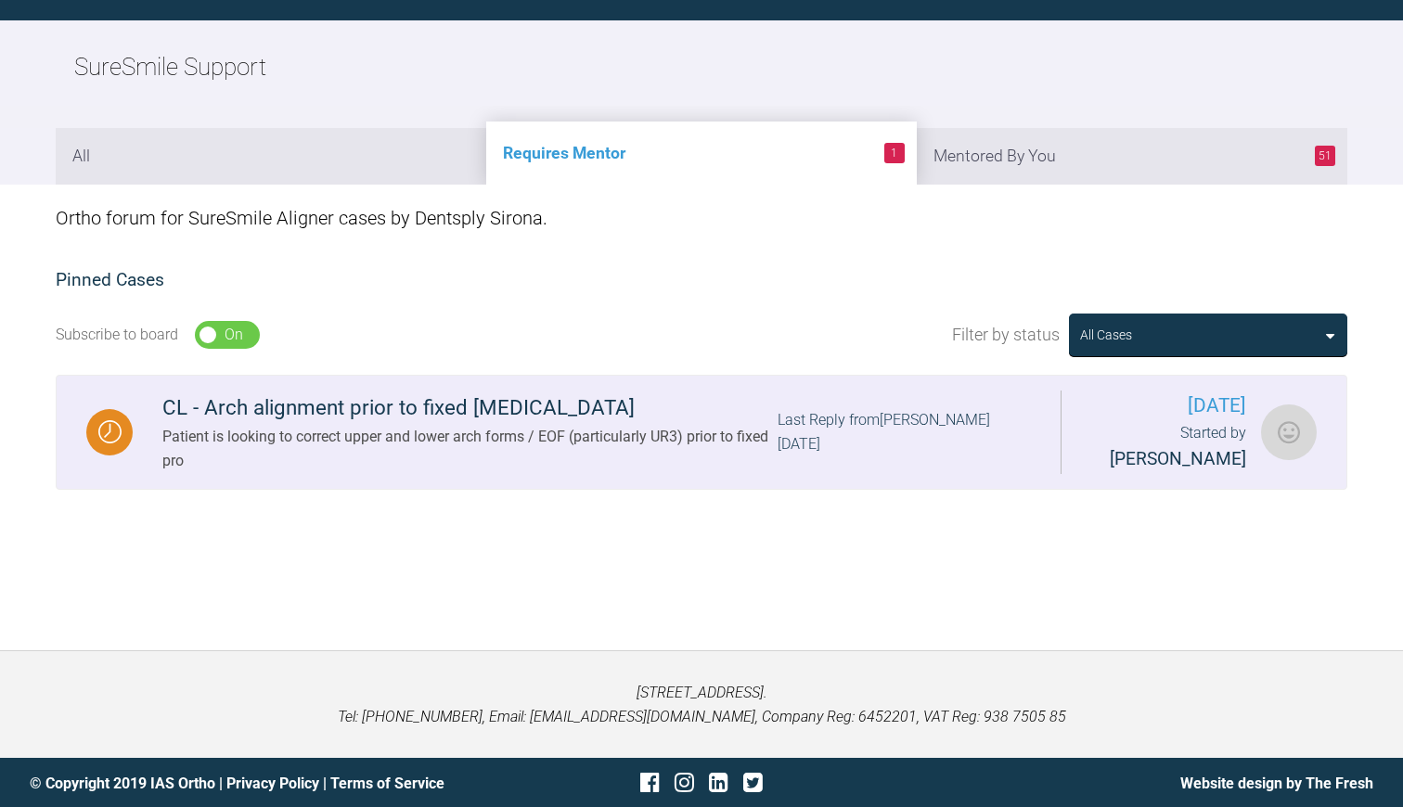
click at [453, 464] on div "Patient is looking to correct upper and lower arch forms / EOF (particularly UR…" at bounding box center [469, 448] width 615 height 47
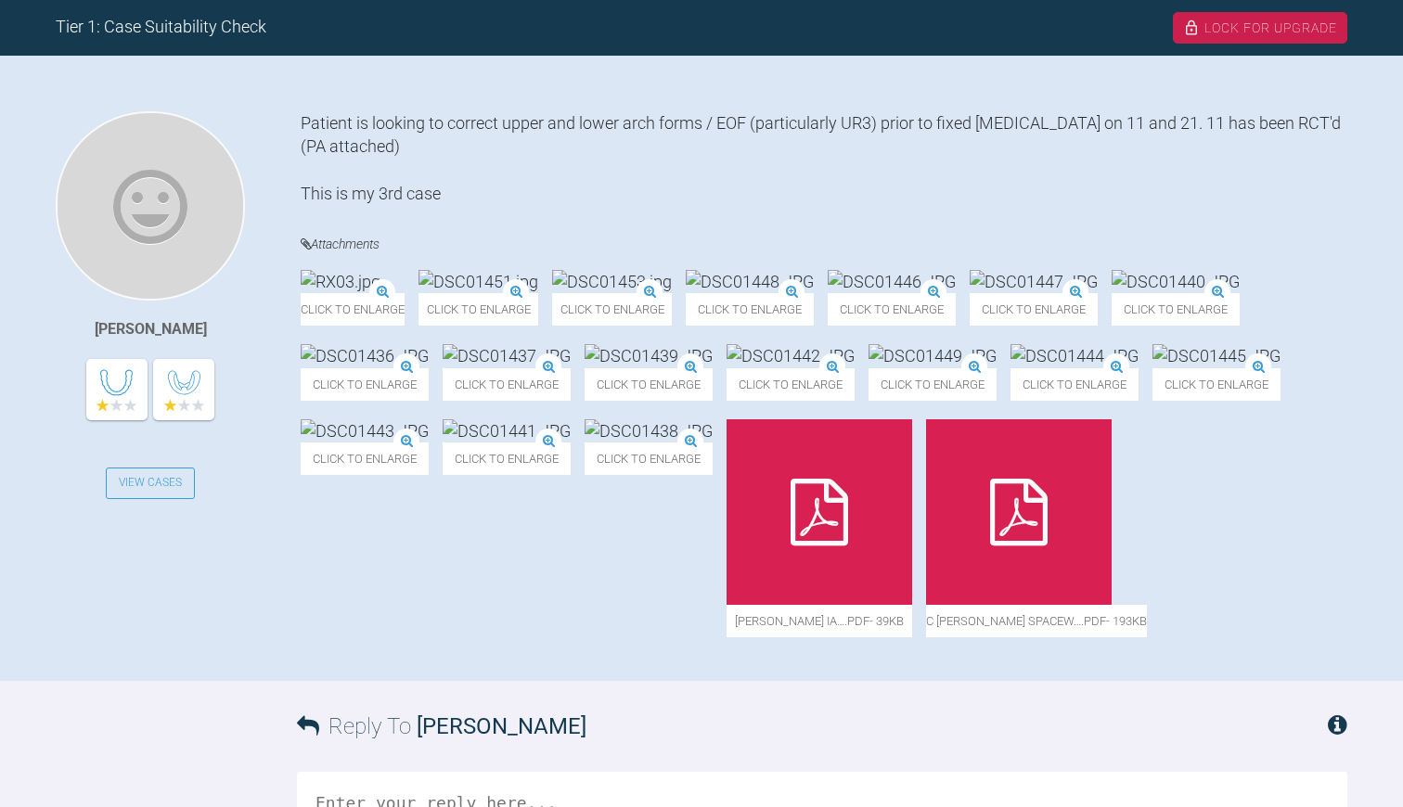
scroll to position [377, 0]
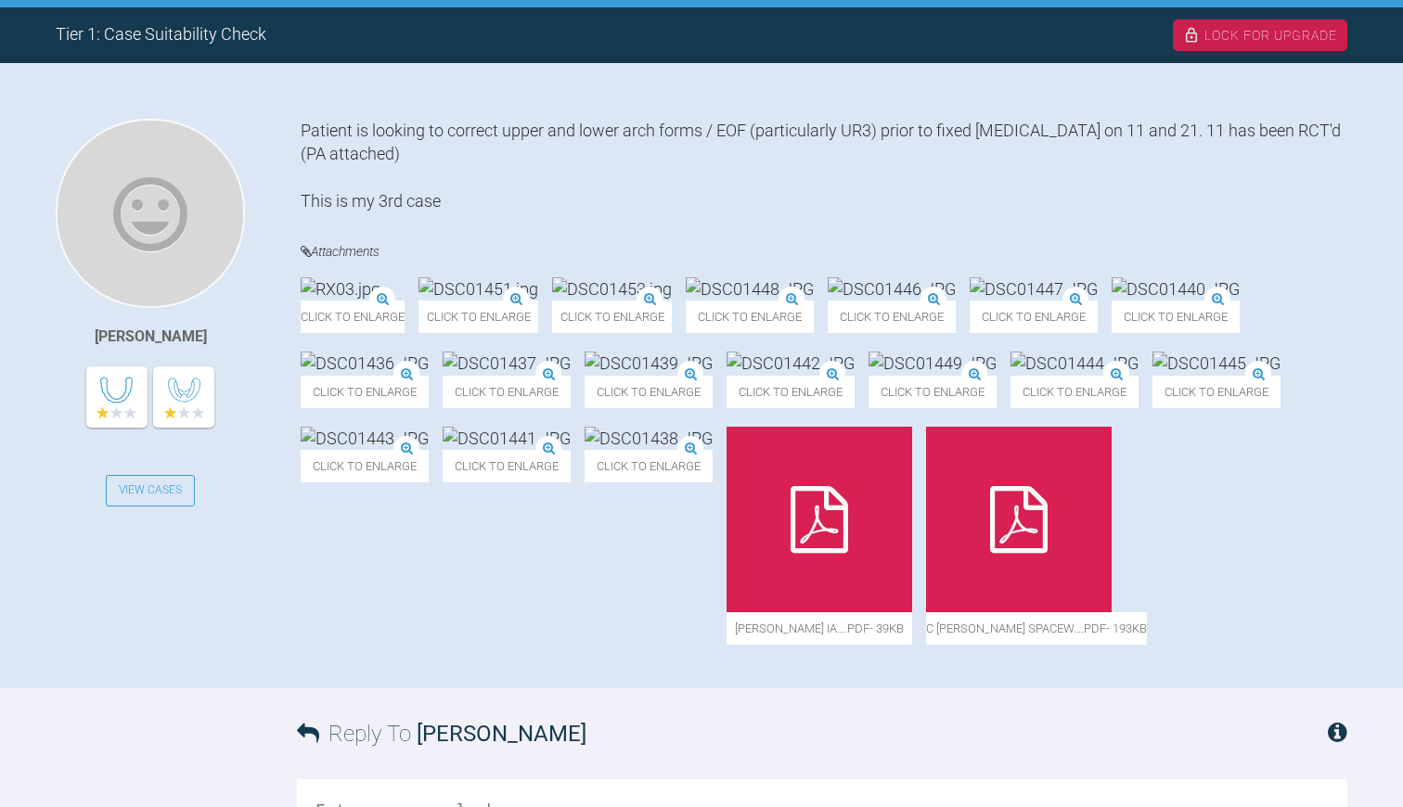
click at [380, 301] on img at bounding box center [341, 288] width 80 height 23
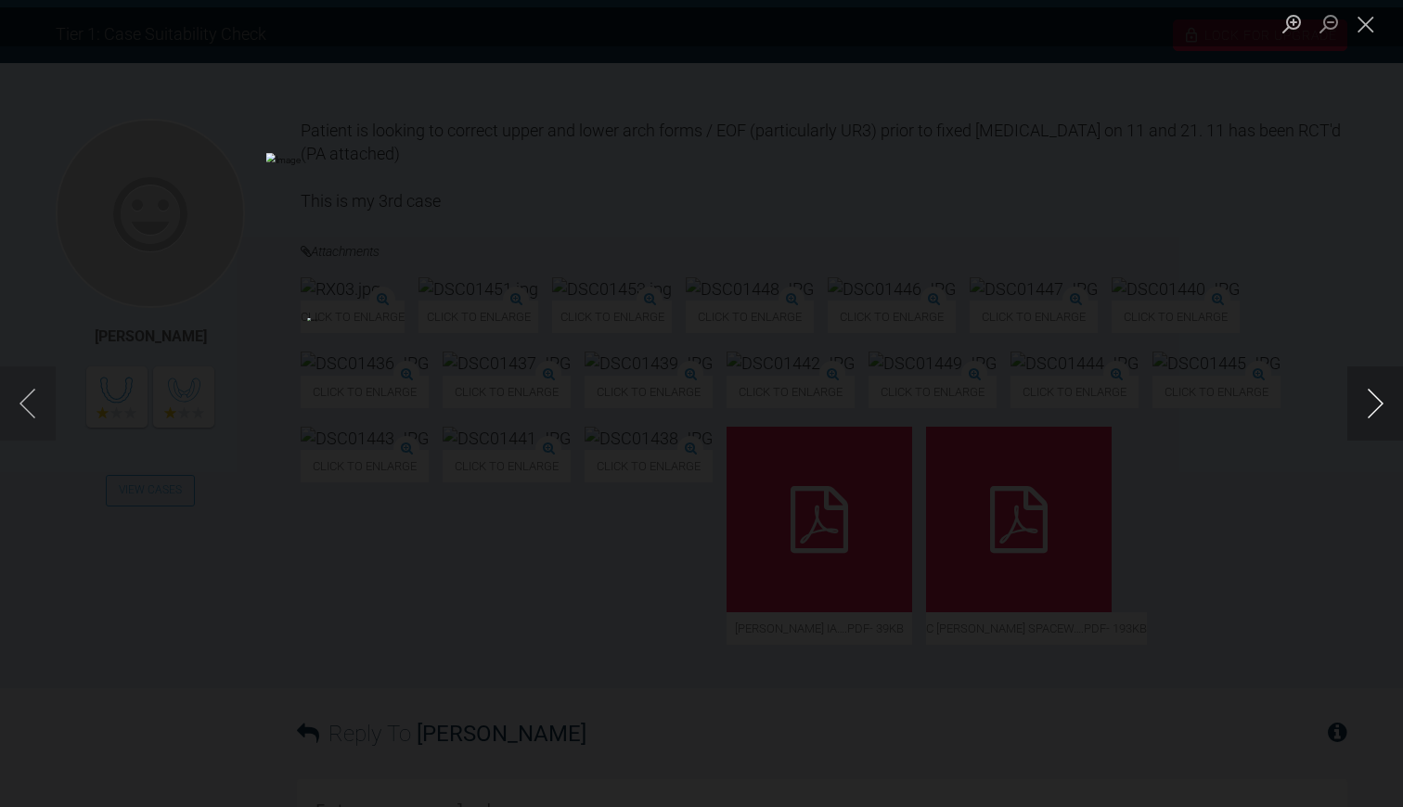
click at [1375, 404] on button "Next image" at bounding box center [1376, 404] width 56 height 74
click at [1367, 29] on button "Close lightbox" at bounding box center [1366, 23] width 37 height 32
